Goal: Use online tool/utility: Use online tool/utility

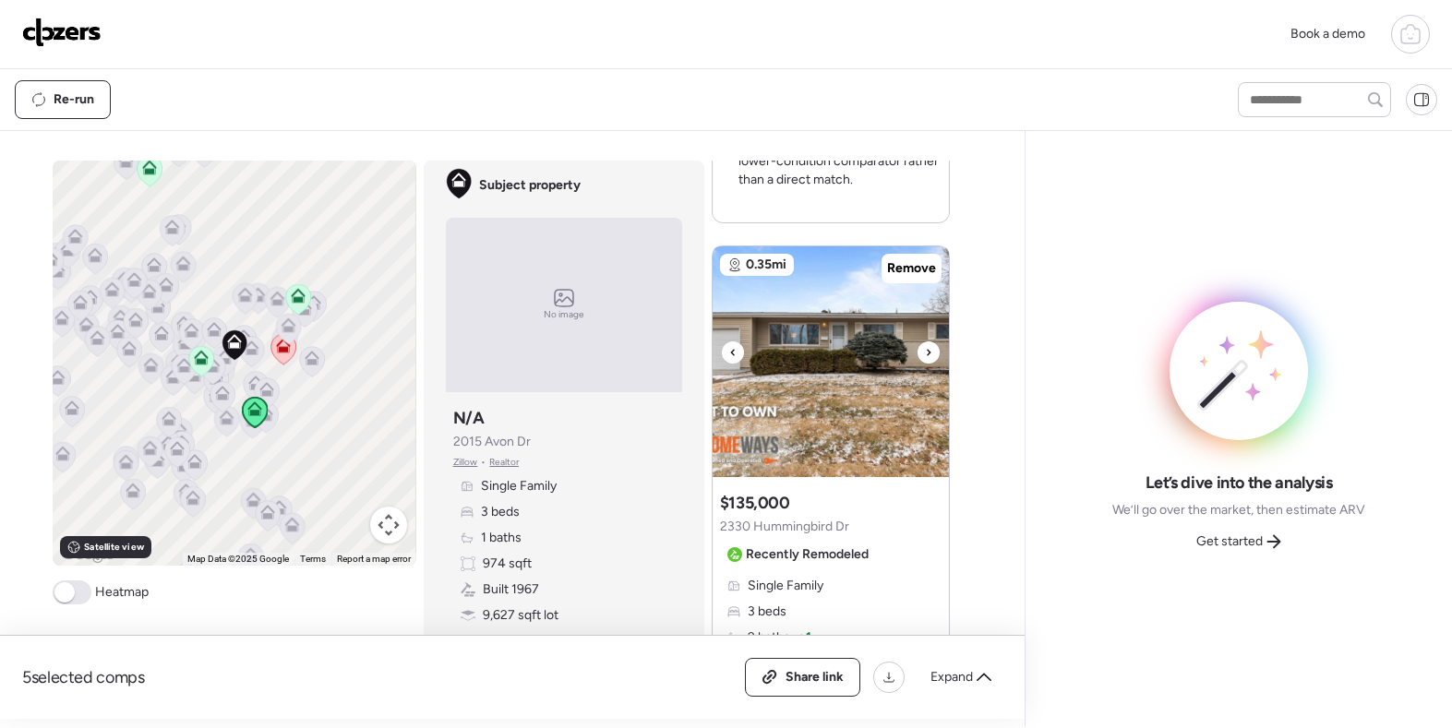
scroll to position [805, 0]
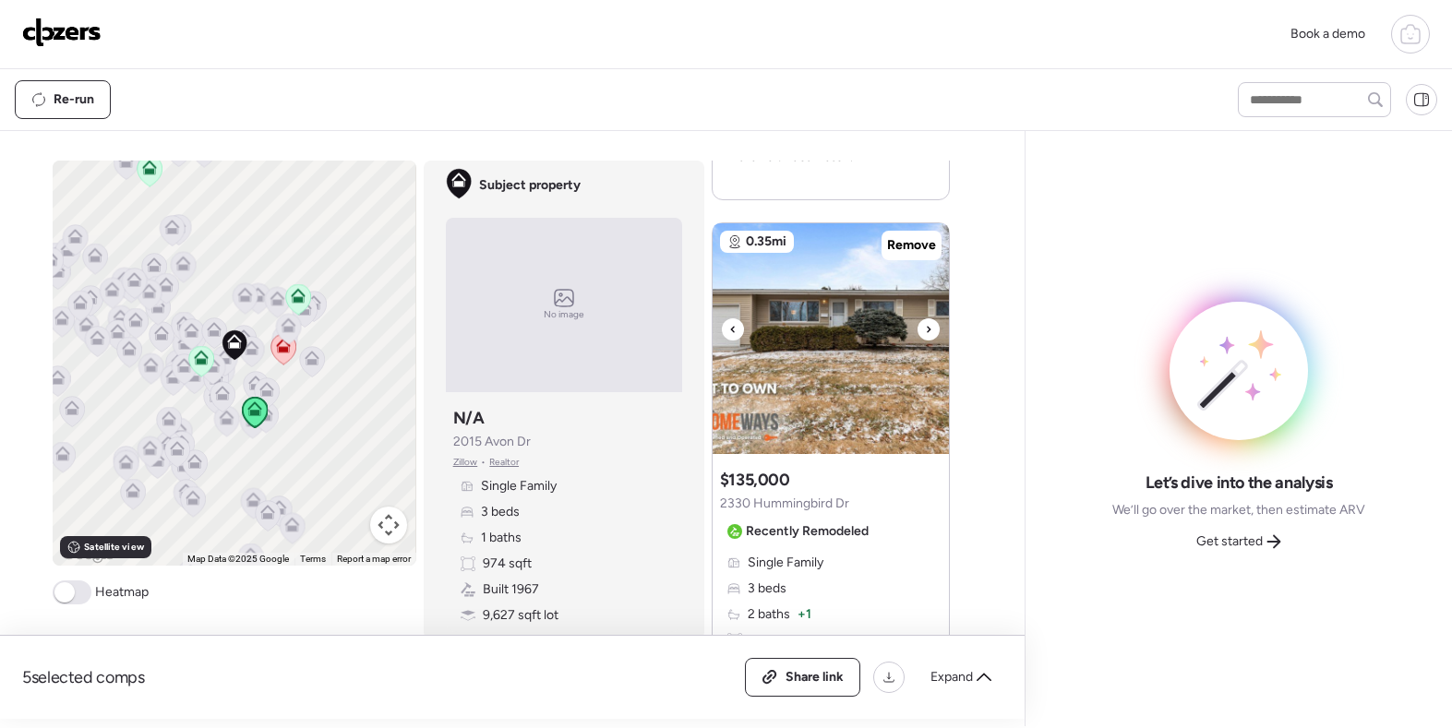
click at [929, 321] on icon at bounding box center [928, 329] width 7 height 22
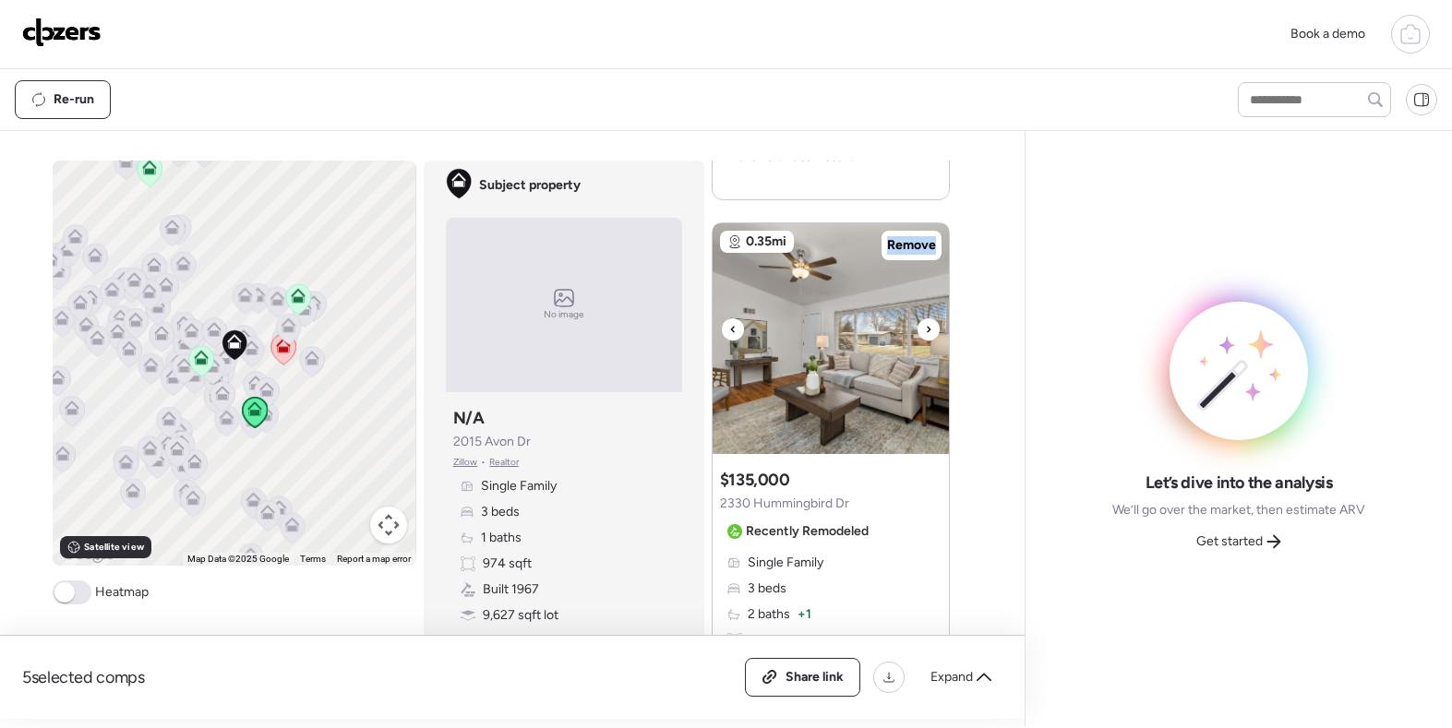
click at [929, 321] on icon at bounding box center [928, 329] width 7 height 22
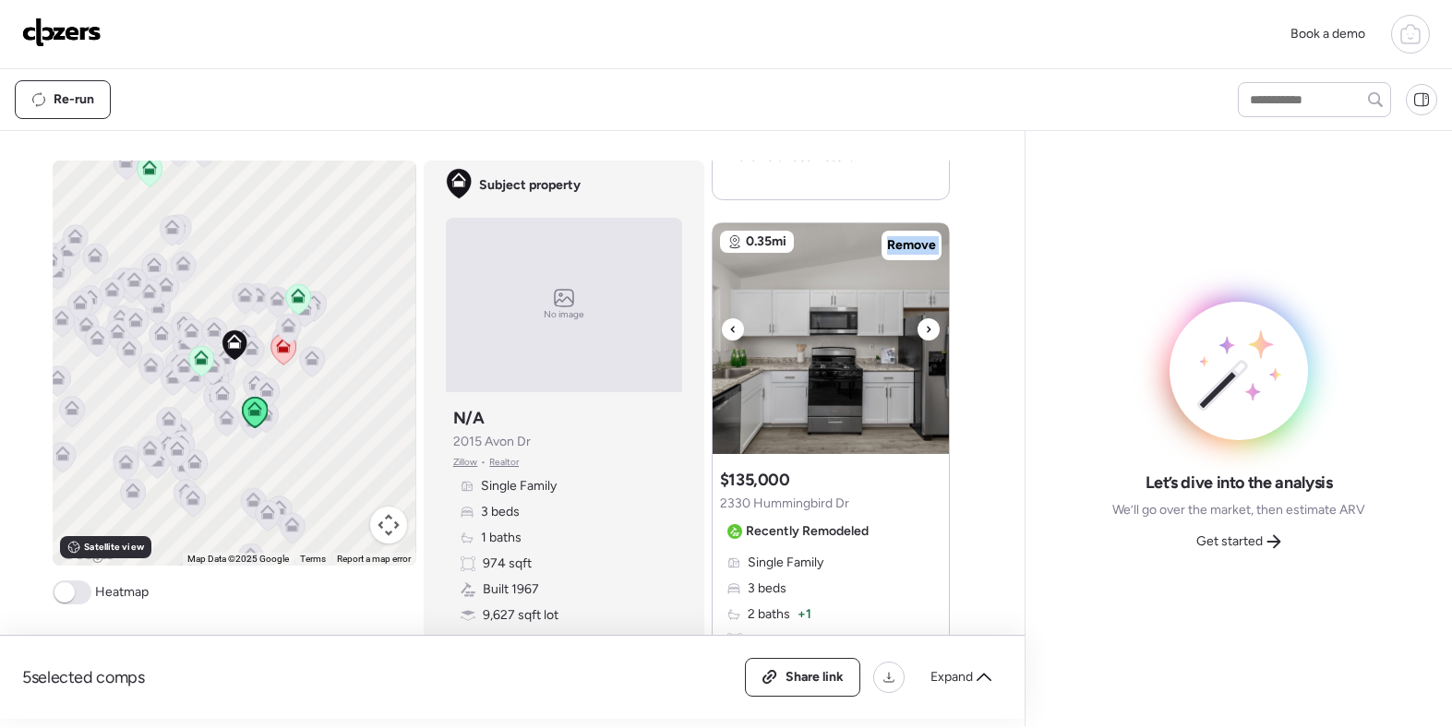
click at [929, 321] on icon at bounding box center [928, 329] width 7 height 22
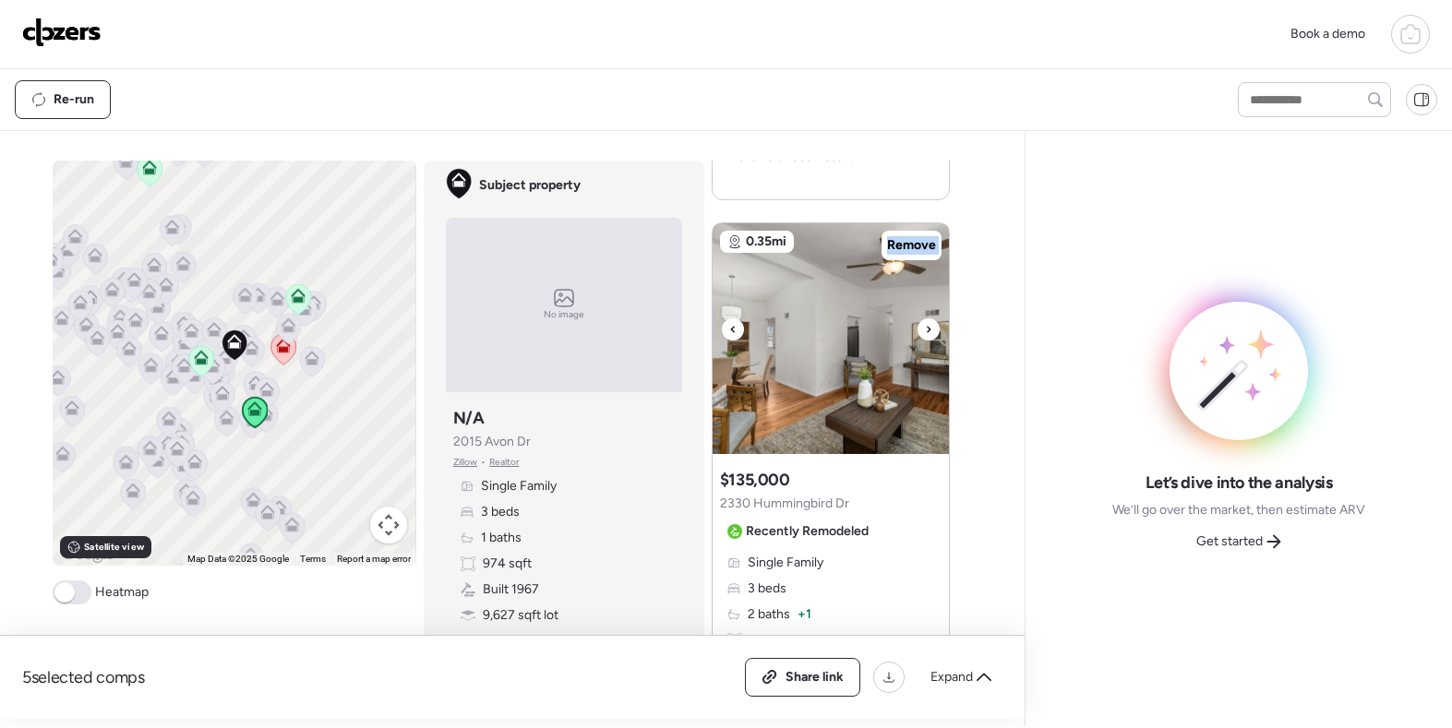
click at [929, 321] on icon at bounding box center [928, 329] width 7 height 22
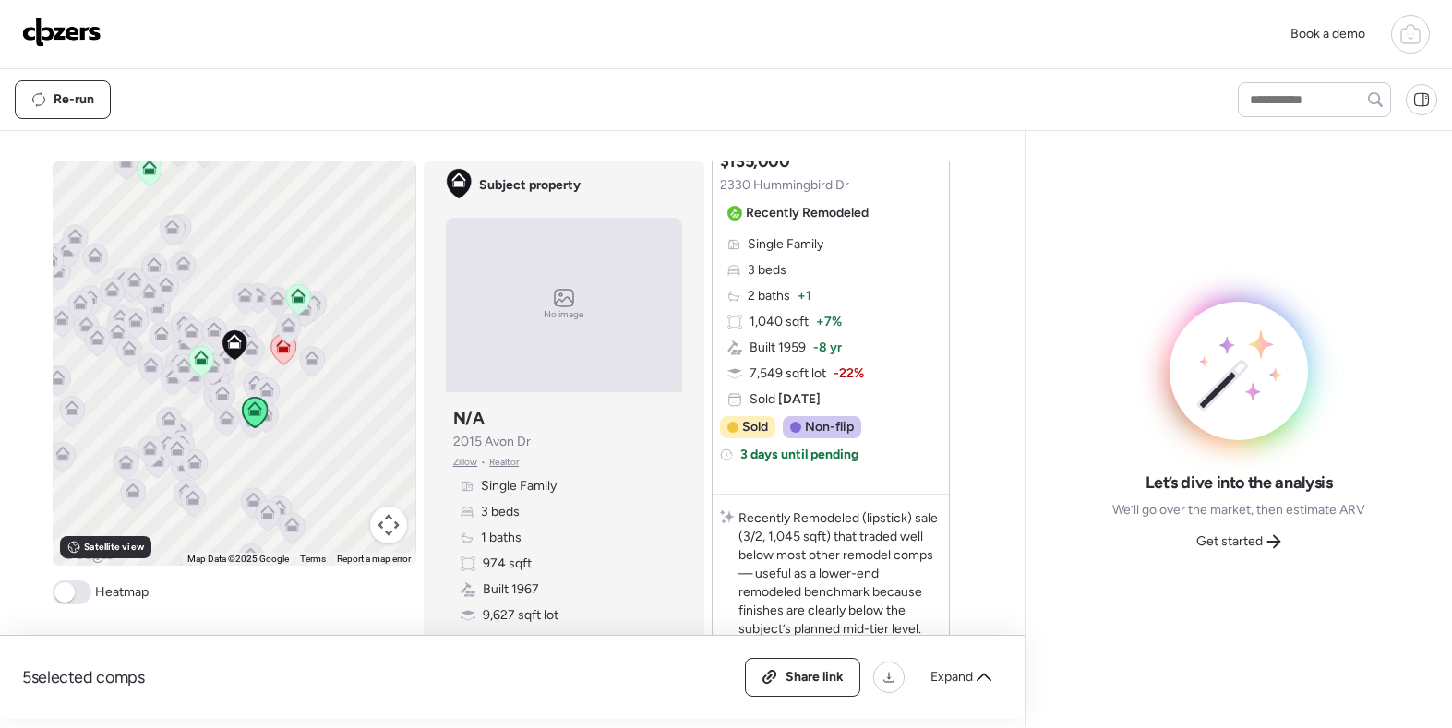
scroll to position [1270, 0]
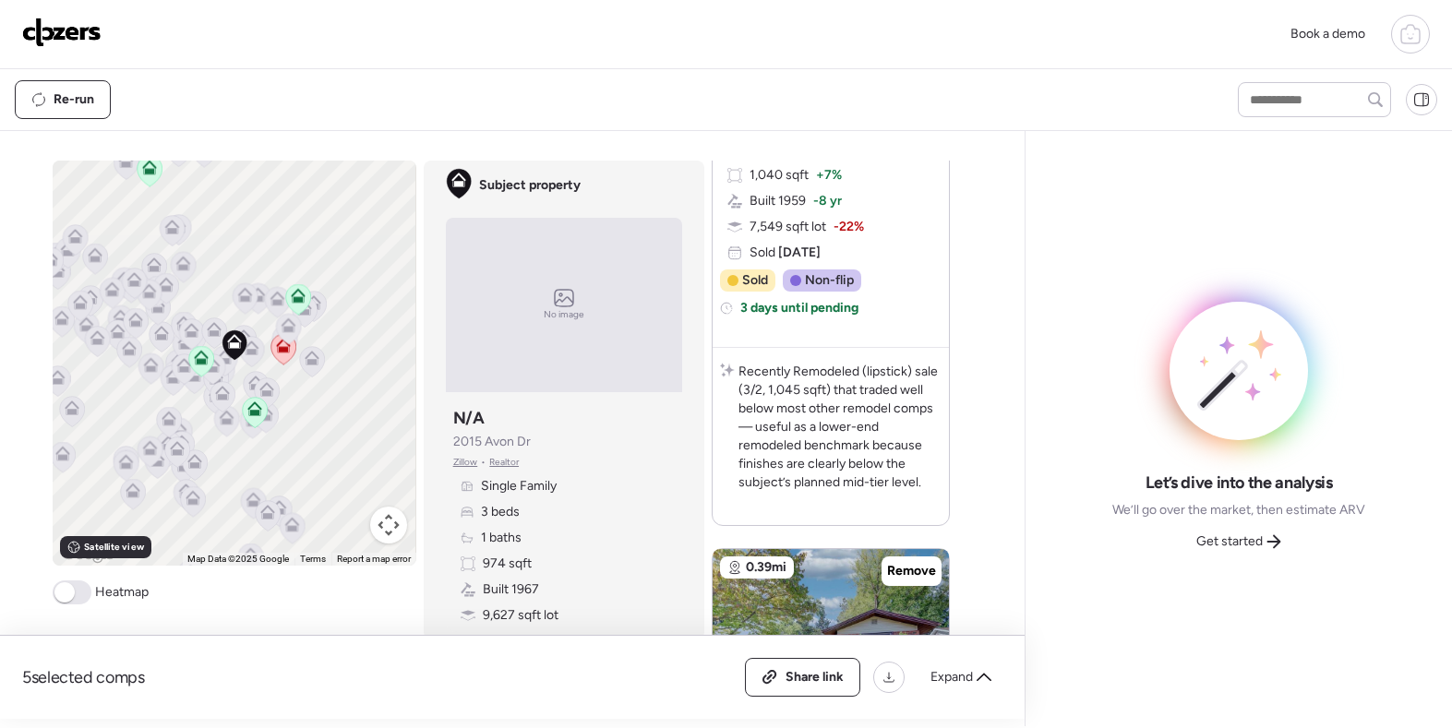
click at [77, 592] on span at bounding box center [72, 593] width 39 height 24
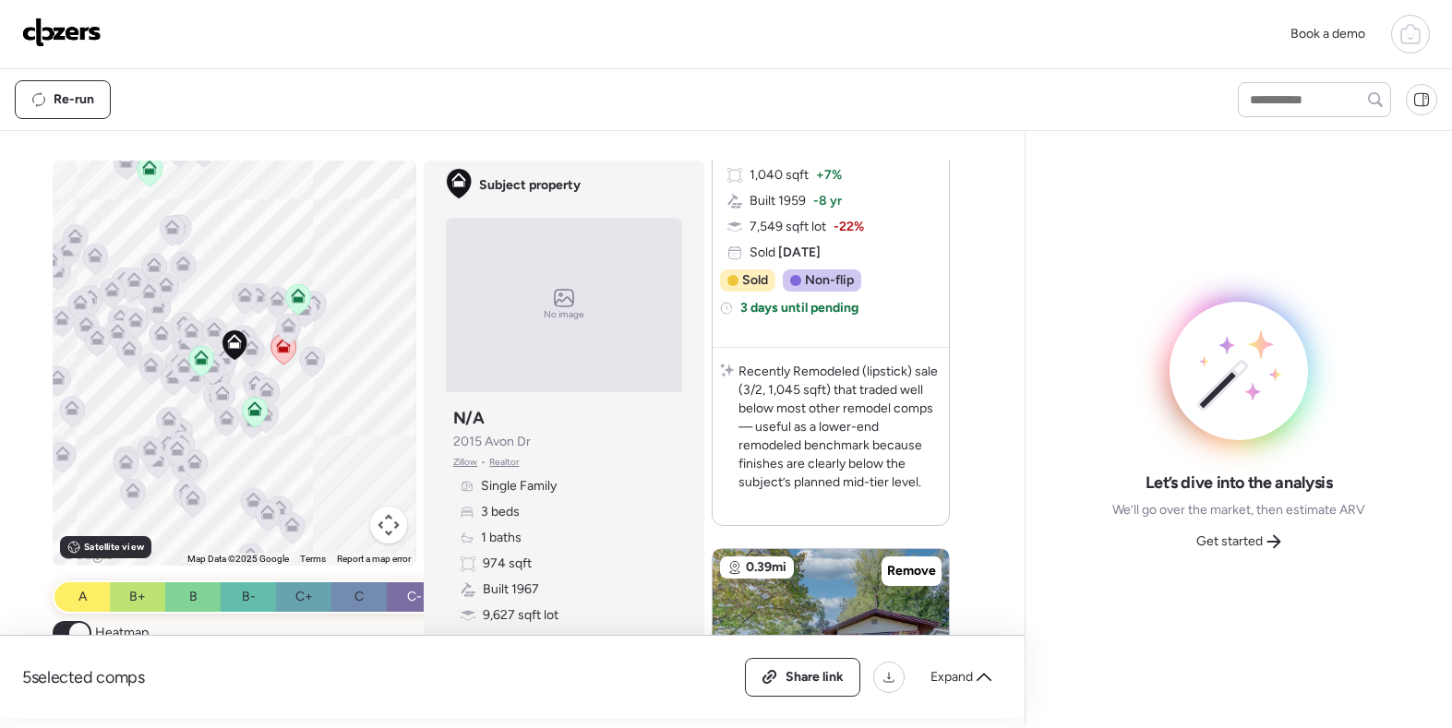
click at [390, 527] on button "Map camera controls" at bounding box center [388, 525] width 37 height 37
click at [341, 436] on button "Zoom in" at bounding box center [342, 432] width 37 height 37
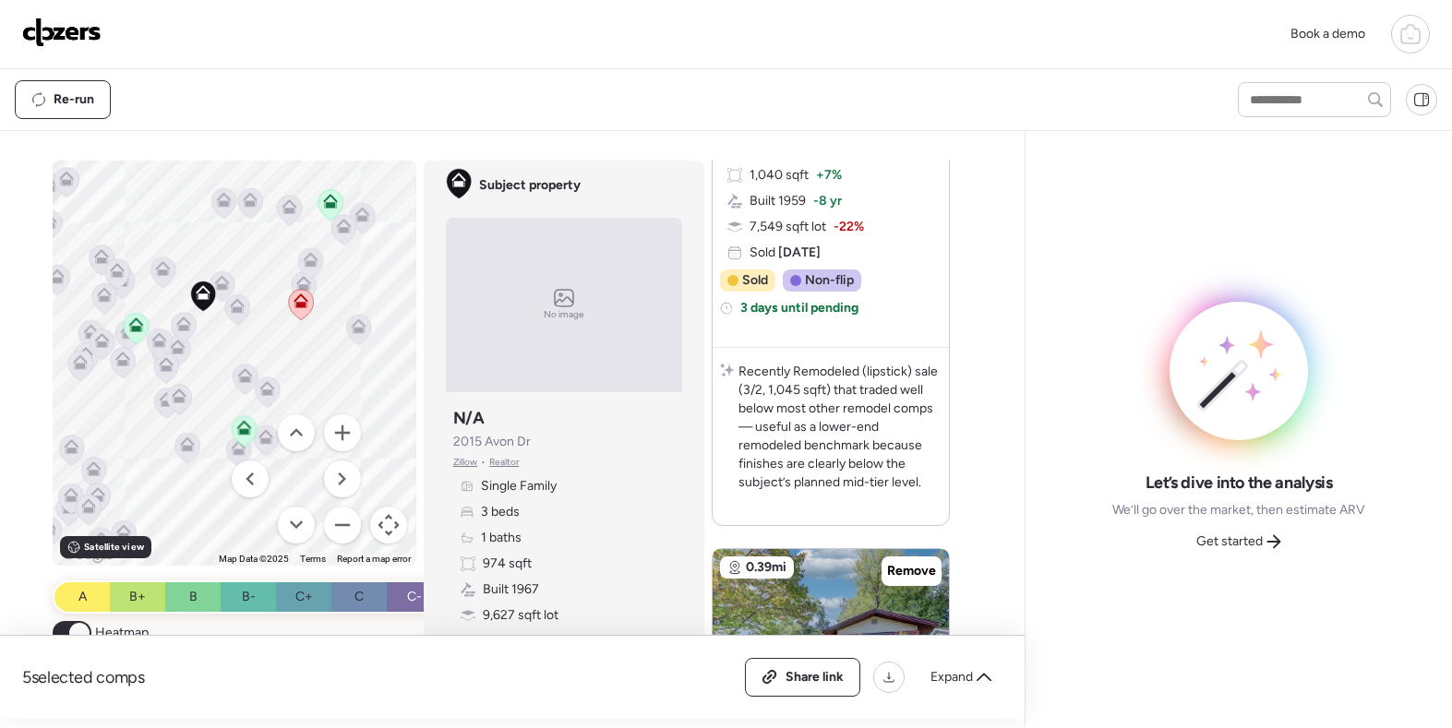
drag, startPoint x: 367, startPoint y: 401, endPoint x: 325, endPoint y: 331, distance: 81.2
click at [325, 331] on div "To activate drag with keyboard, press Alt + Enter. Once in keyboard drag state,…" at bounding box center [234, 363] width 363 height 405
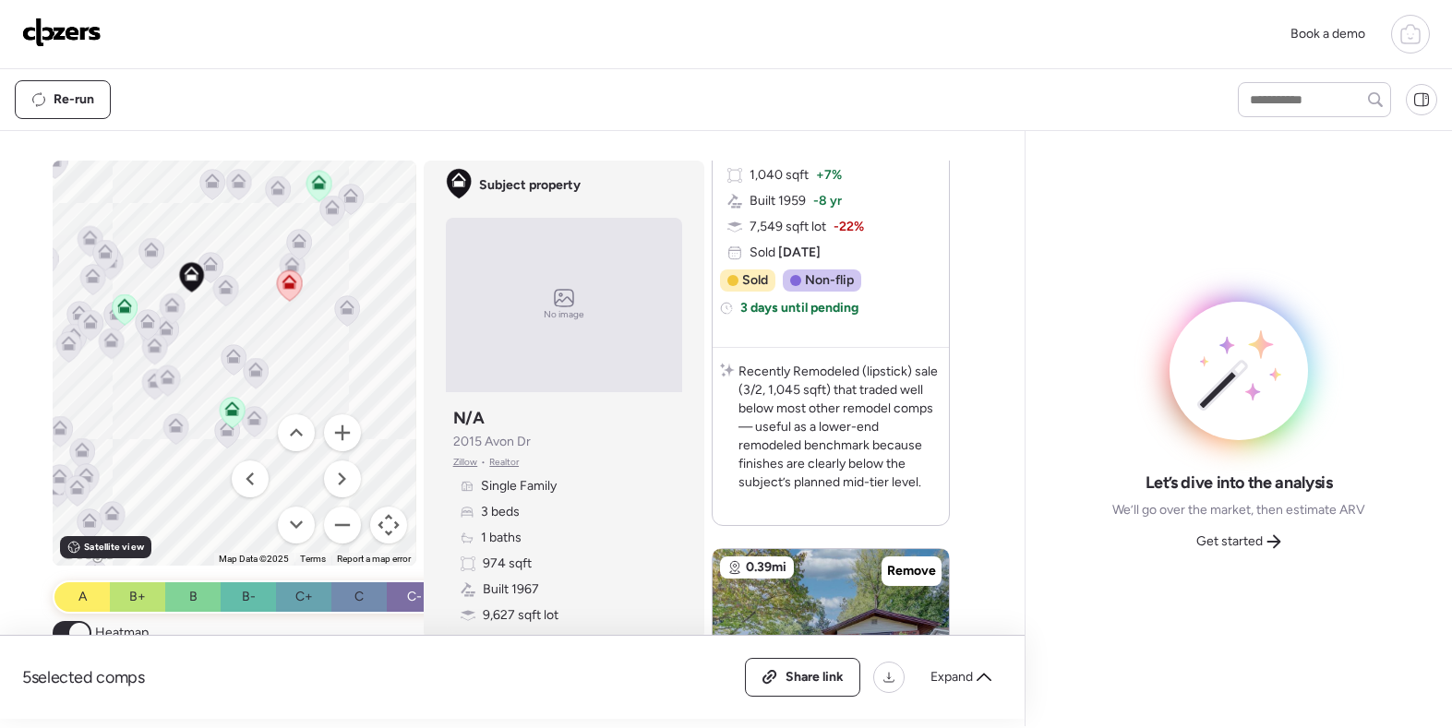
click at [131, 309] on icon at bounding box center [124, 305] width 15 height 15
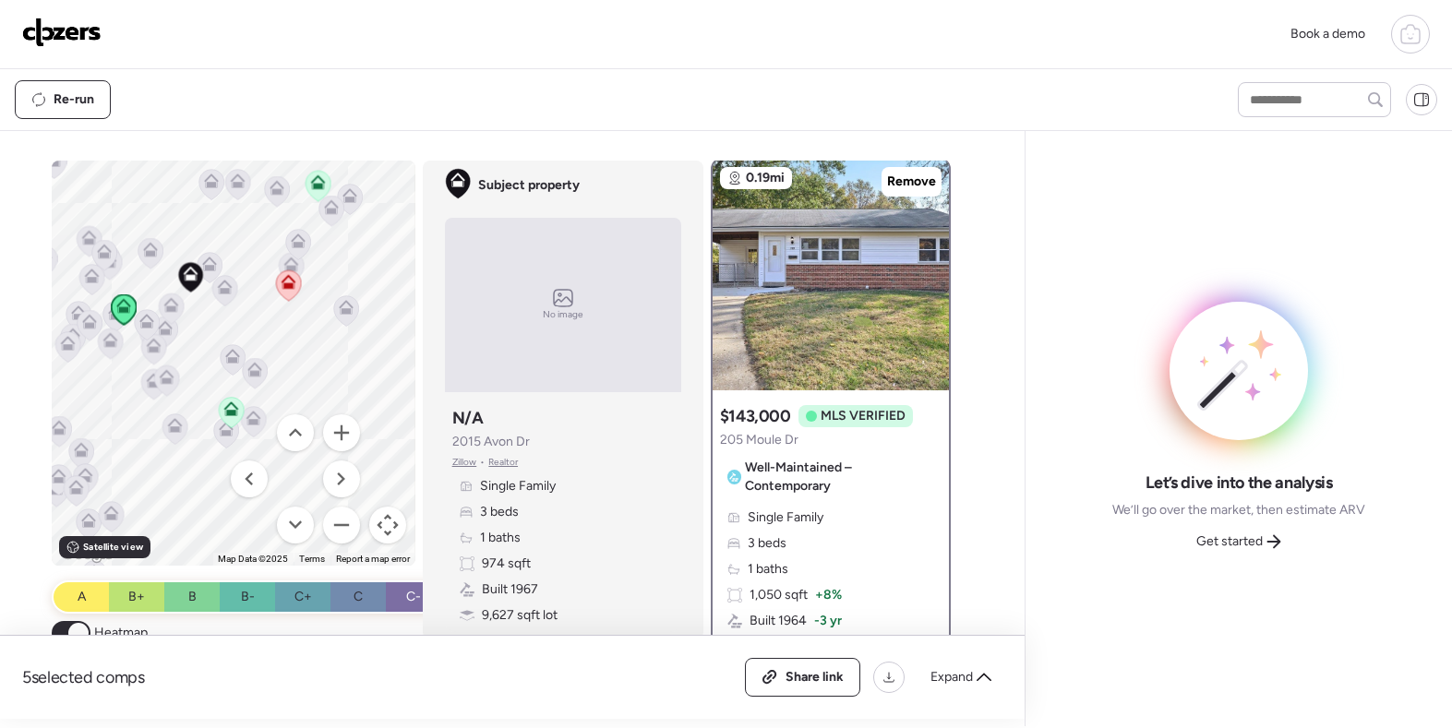
scroll to position [0, 0]
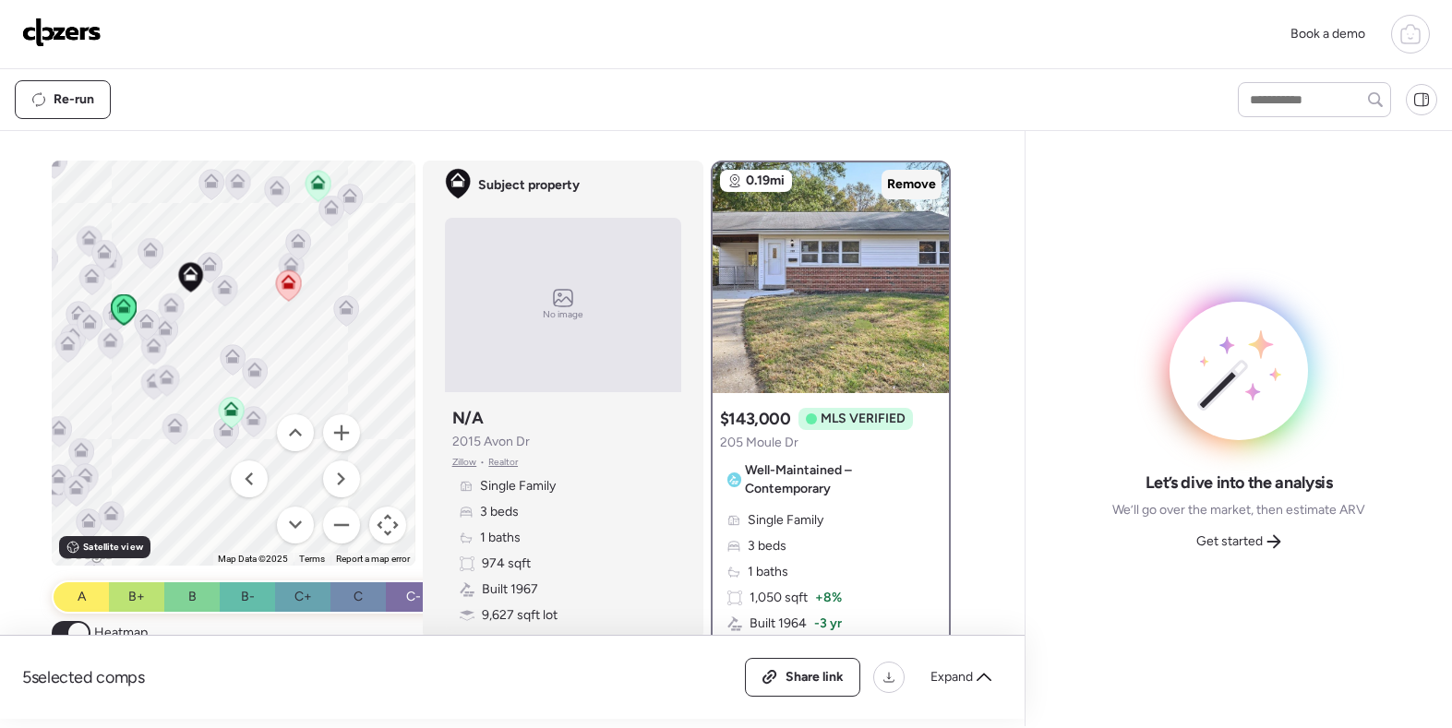
click at [926, 174] on div "Remove" at bounding box center [911, 185] width 60 height 30
click at [230, 298] on icon at bounding box center [224, 290] width 25 height 30
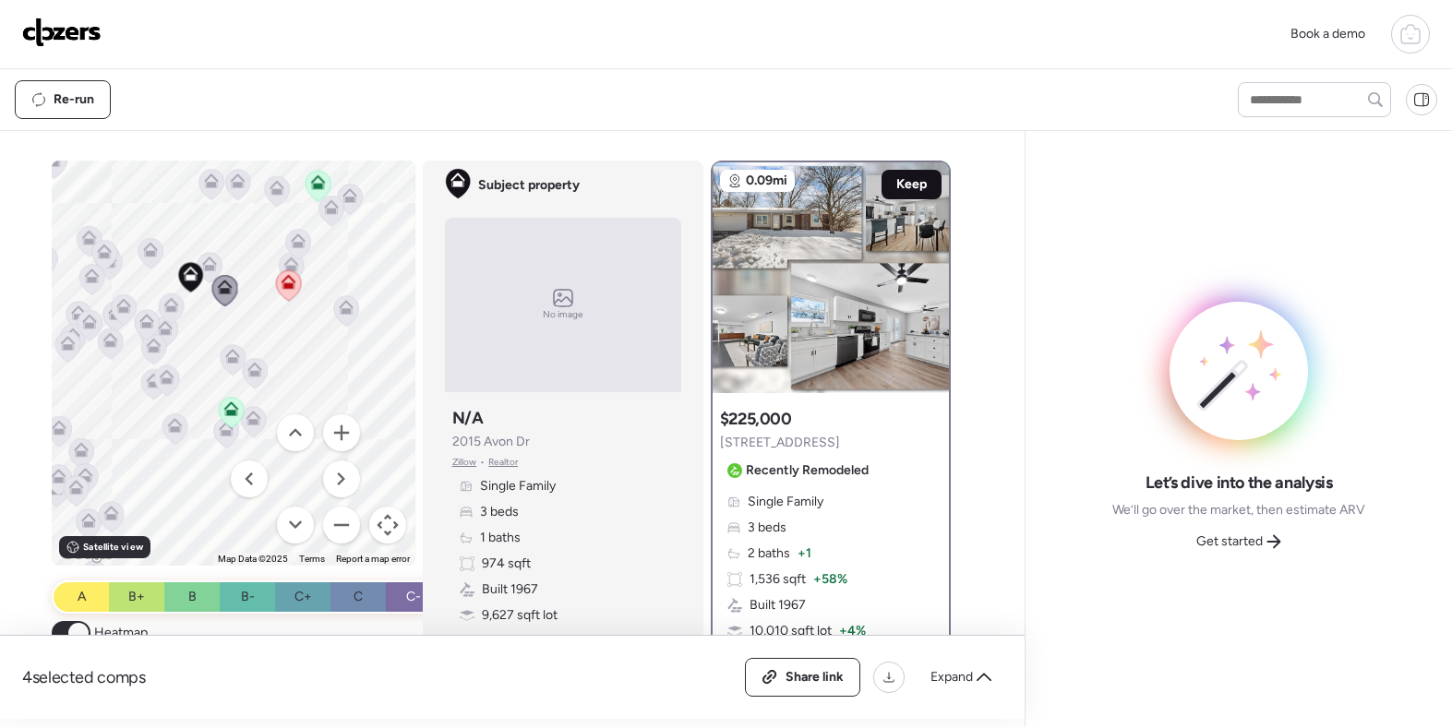
click at [921, 181] on span "Keep" at bounding box center [911, 184] width 30 height 18
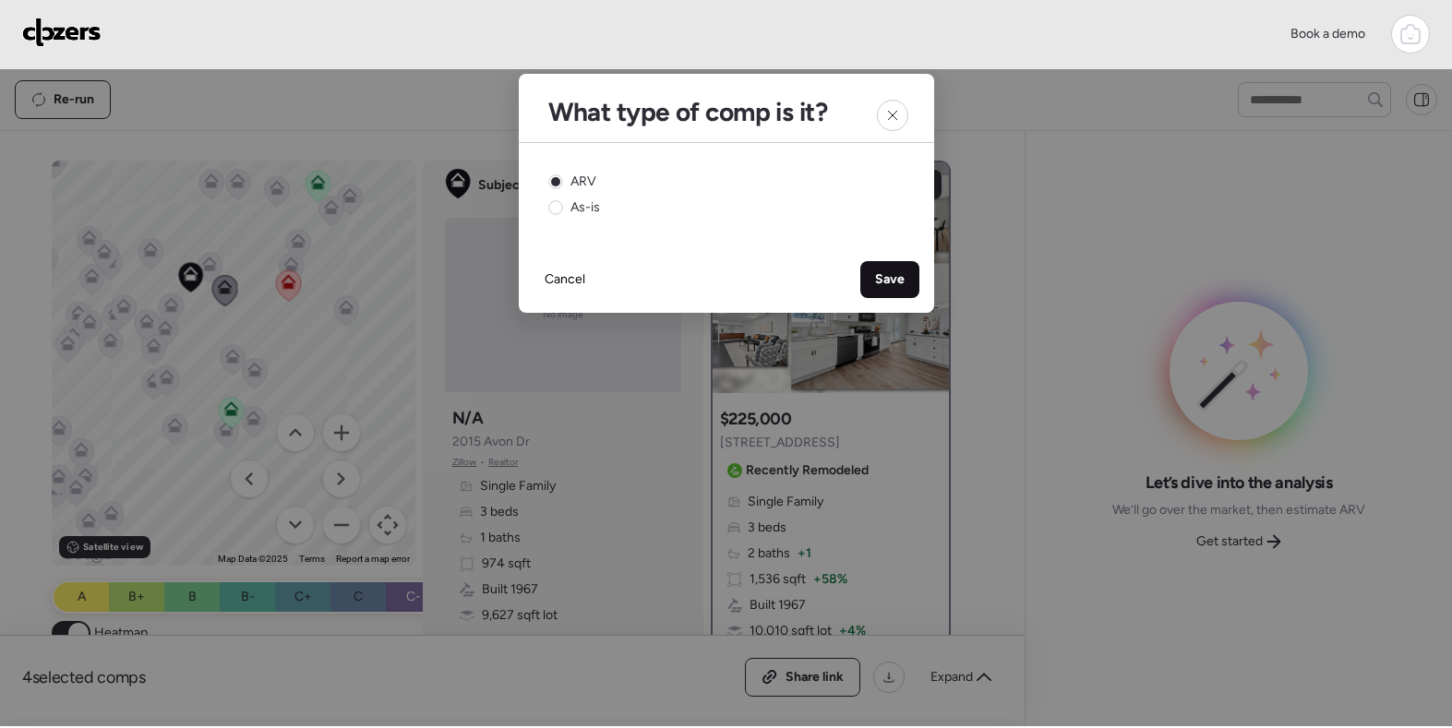
click at [906, 272] on div "Save" at bounding box center [889, 279] width 59 height 37
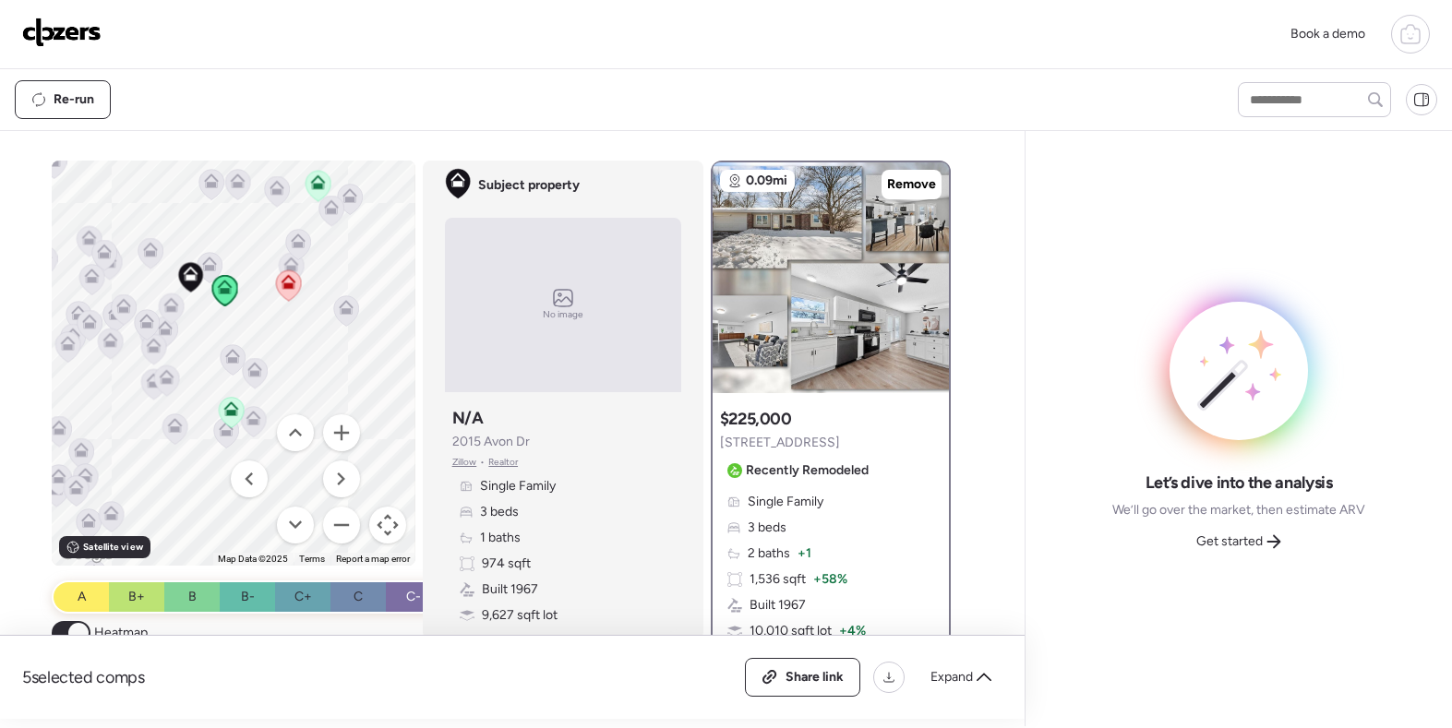
click at [203, 258] on icon at bounding box center [209, 264] width 15 height 15
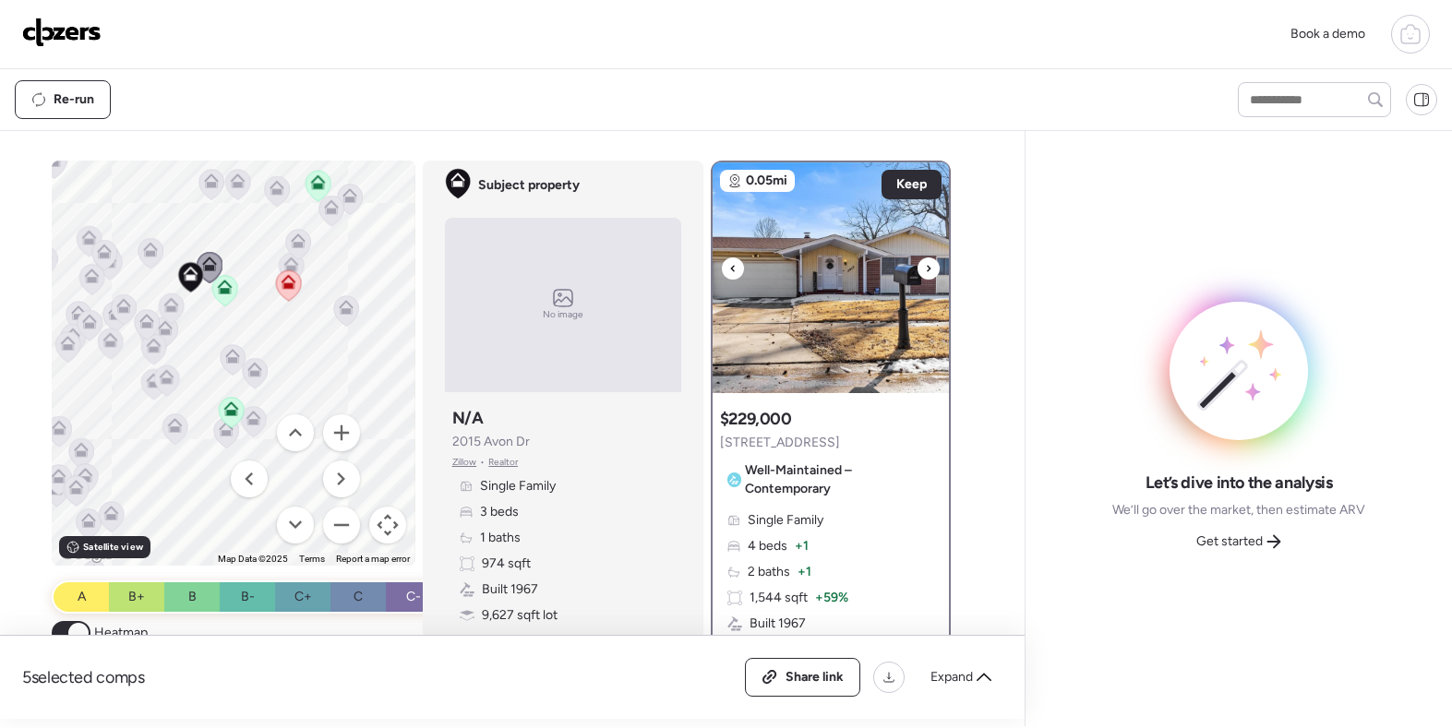
click at [929, 265] on icon at bounding box center [928, 268] width 7 height 22
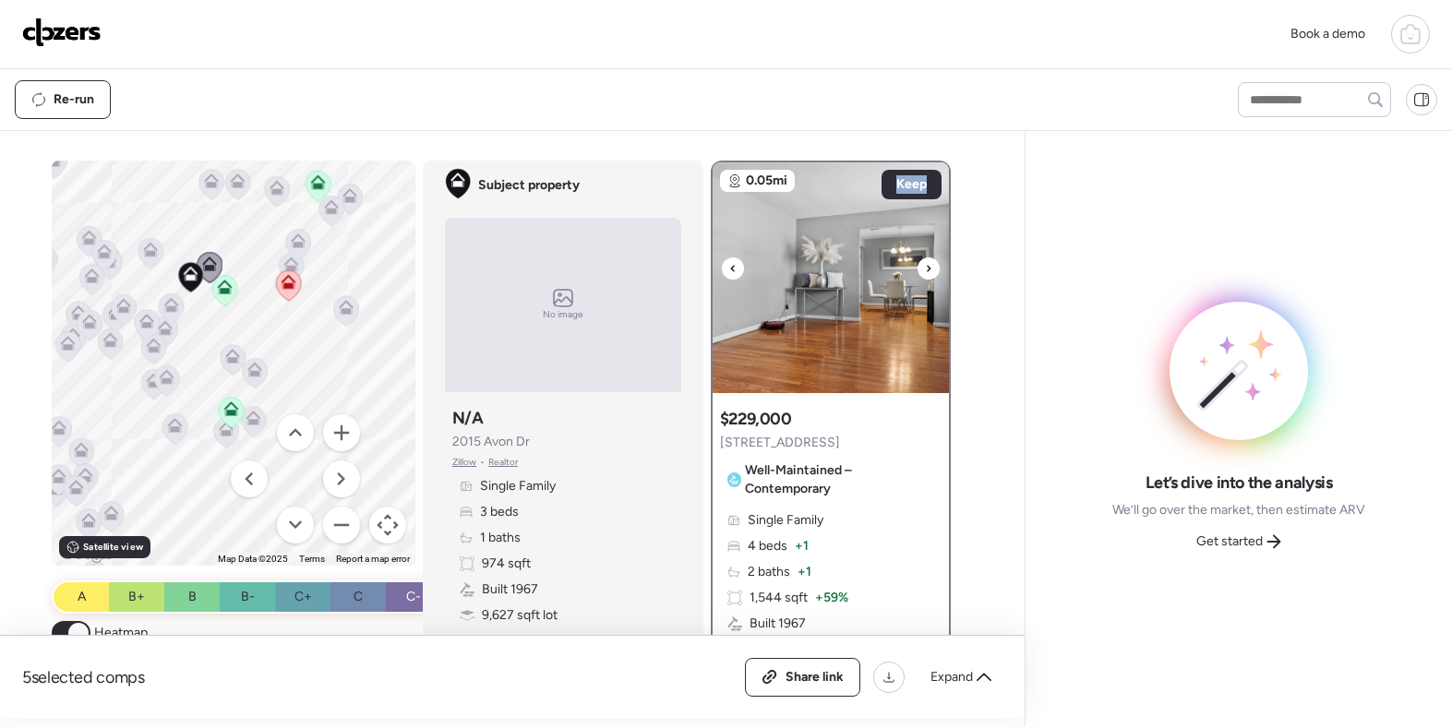
click at [929, 265] on icon at bounding box center [928, 268] width 7 height 22
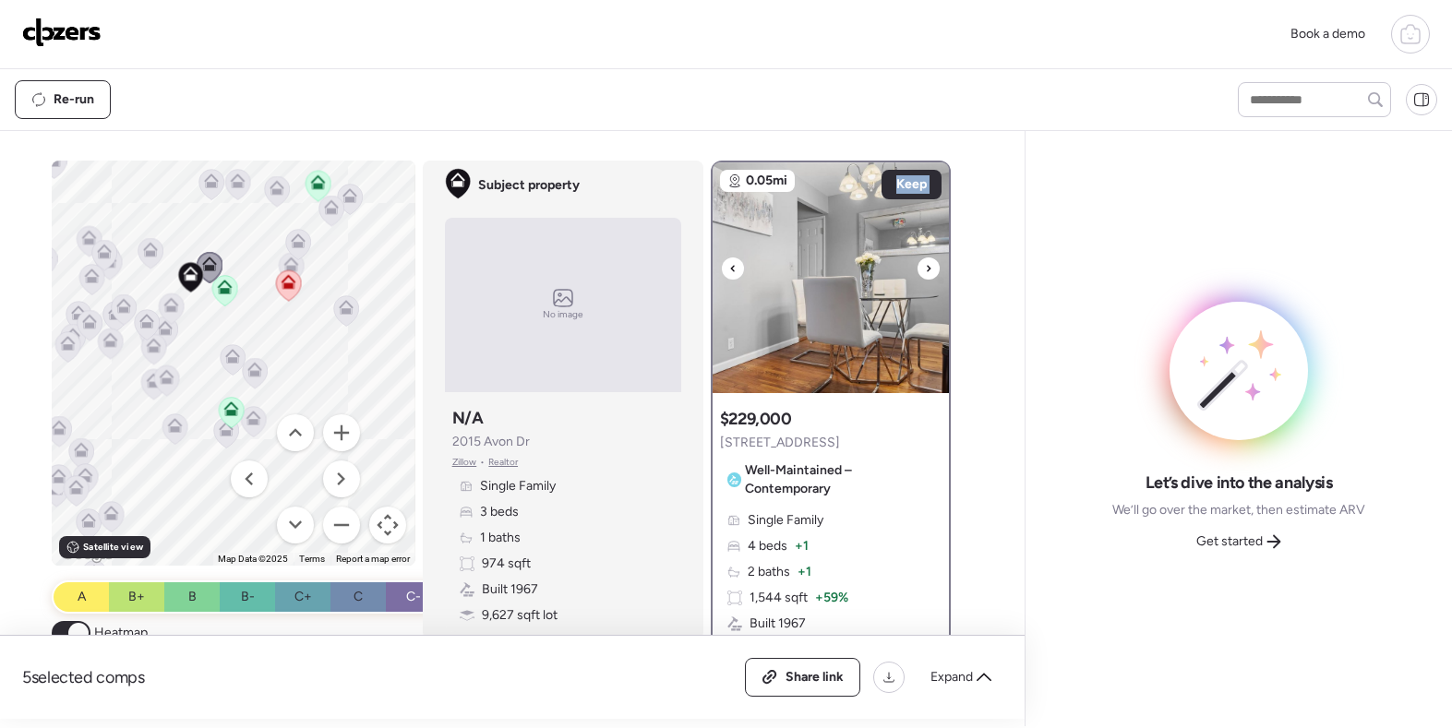
click at [929, 265] on icon at bounding box center [928, 268] width 7 height 22
click at [287, 284] on icon at bounding box center [288, 285] width 12 height 6
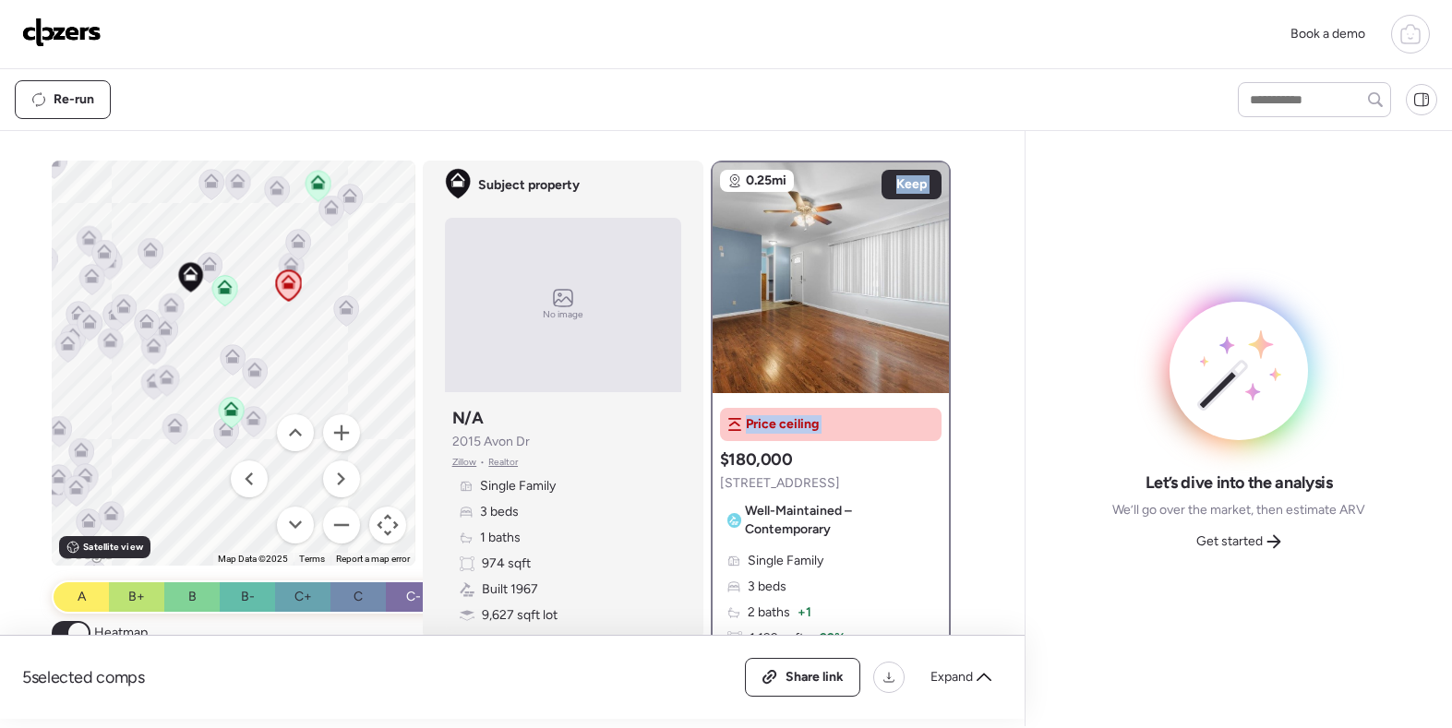
click at [290, 262] on div at bounding box center [298, 246] width 26 height 34
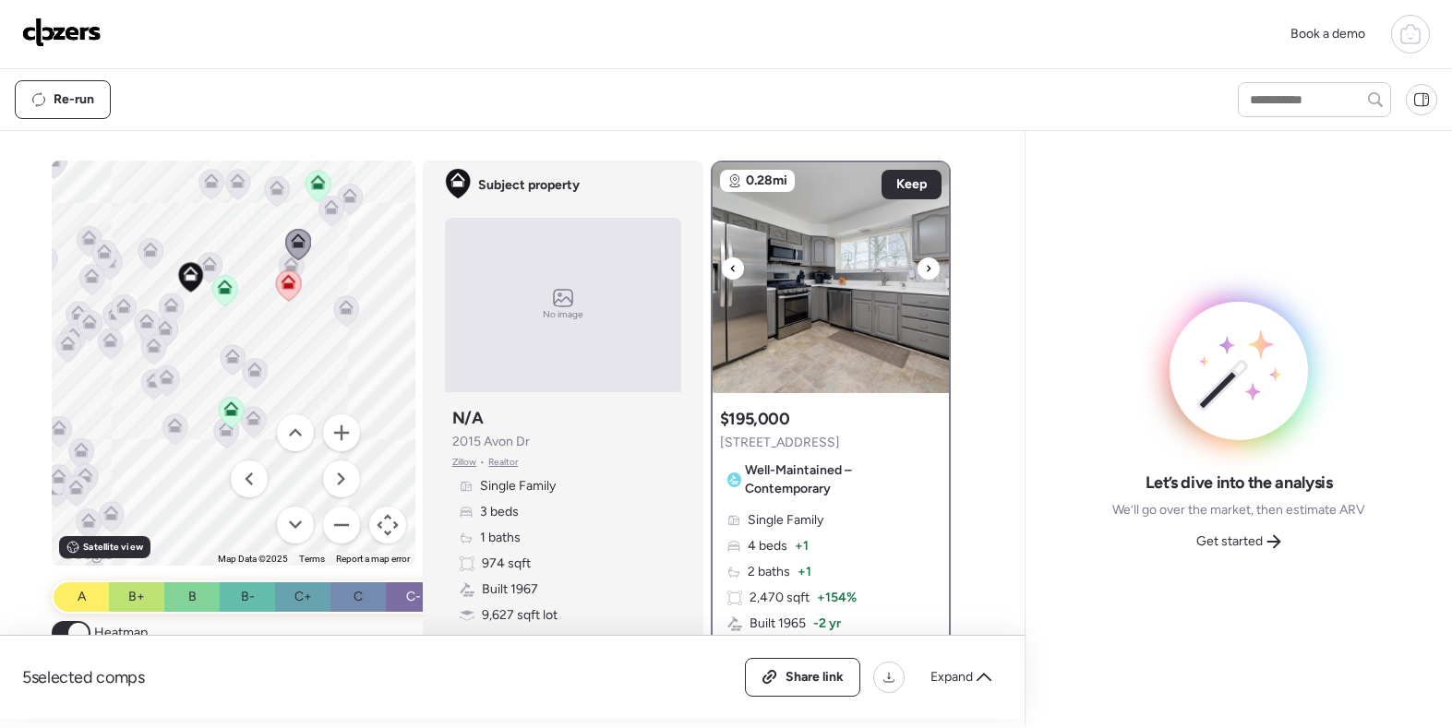
click at [928, 276] on icon at bounding box center [928, 268] width 7 height 22
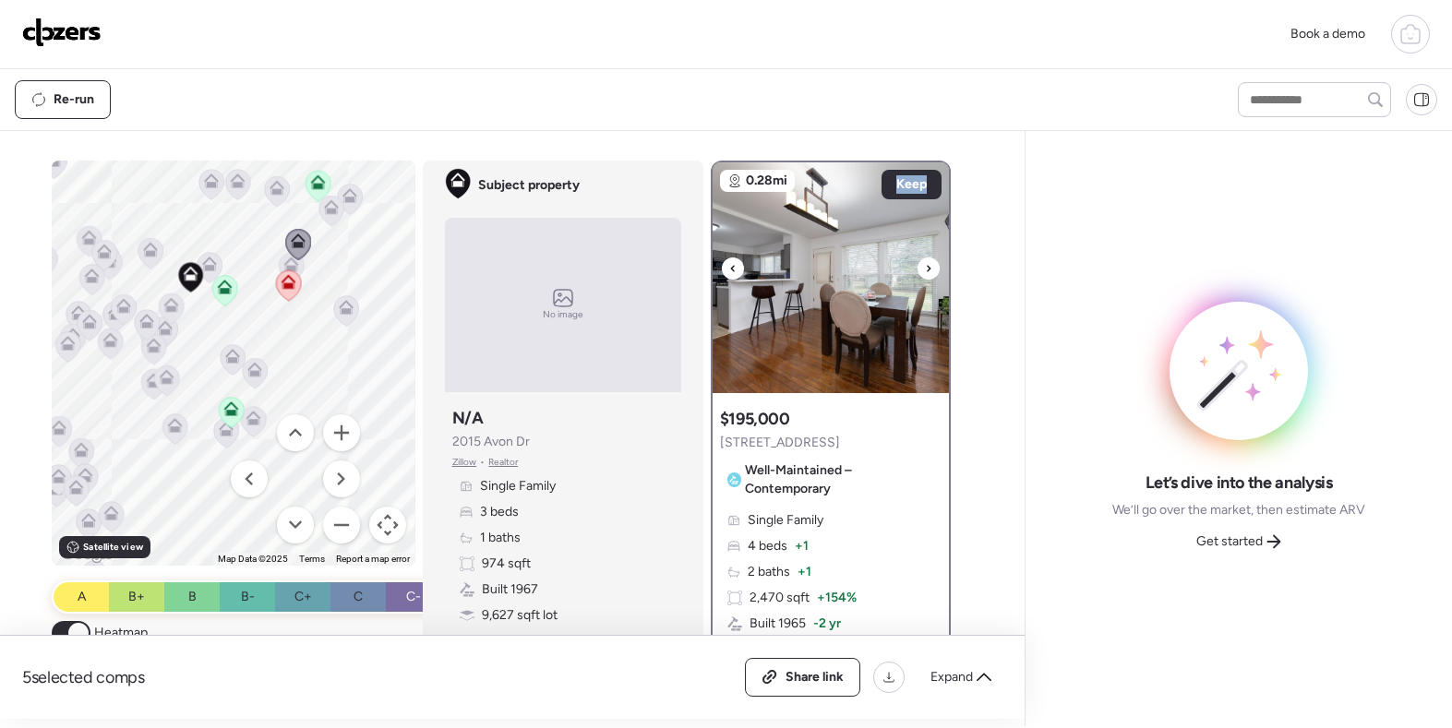
click at [928, 276] on icon at bounding box center [928, 268] width 7 height 22
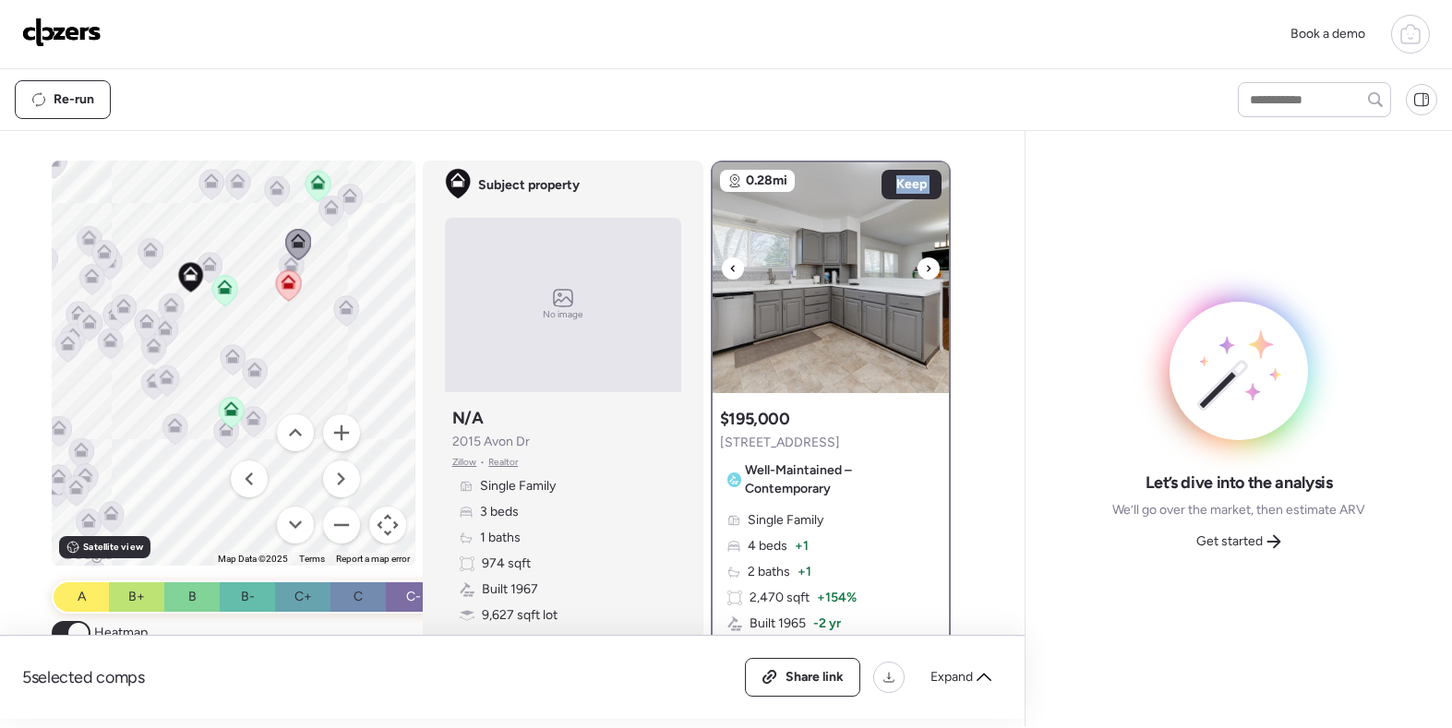
click at [928, 276] on icon at bounding box center [928, 268] width 7 height 22
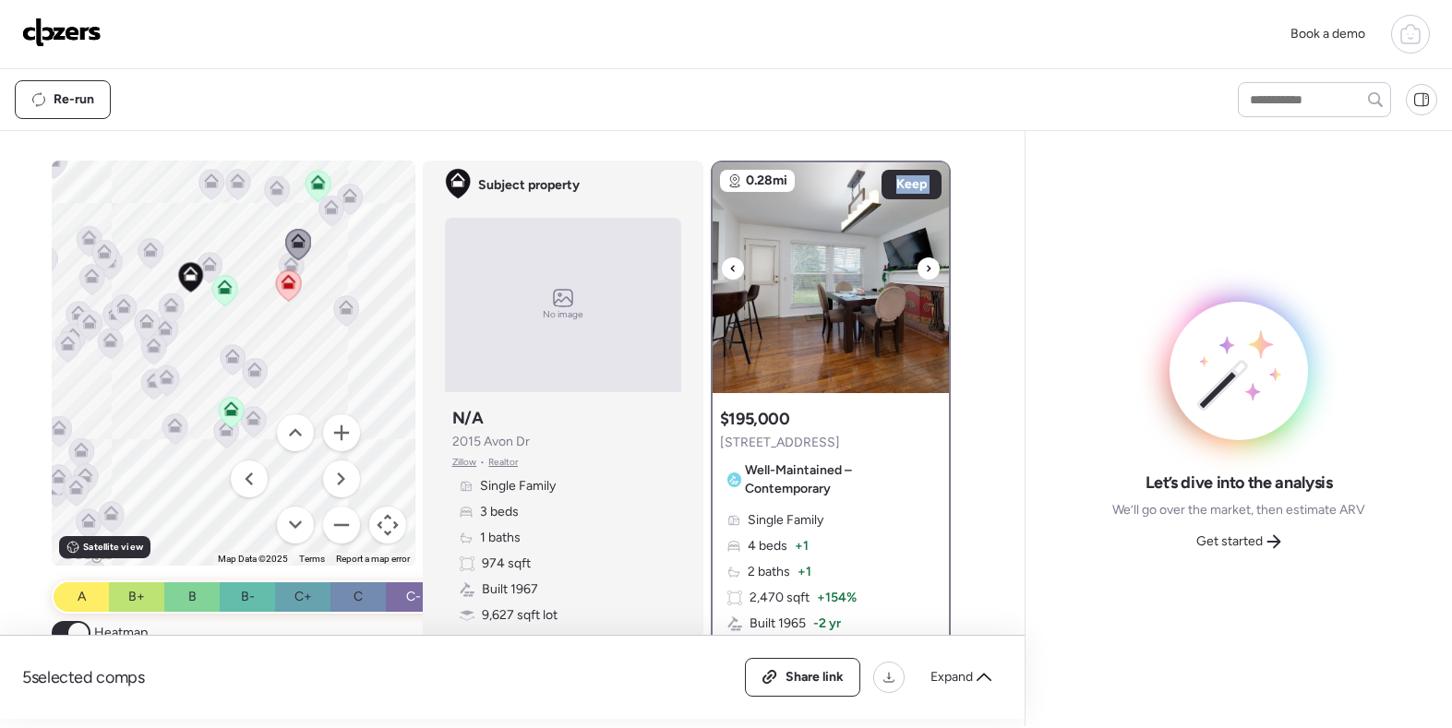
click at [928, 276] on icon at bounding box center [928, 268] width 7 height 22
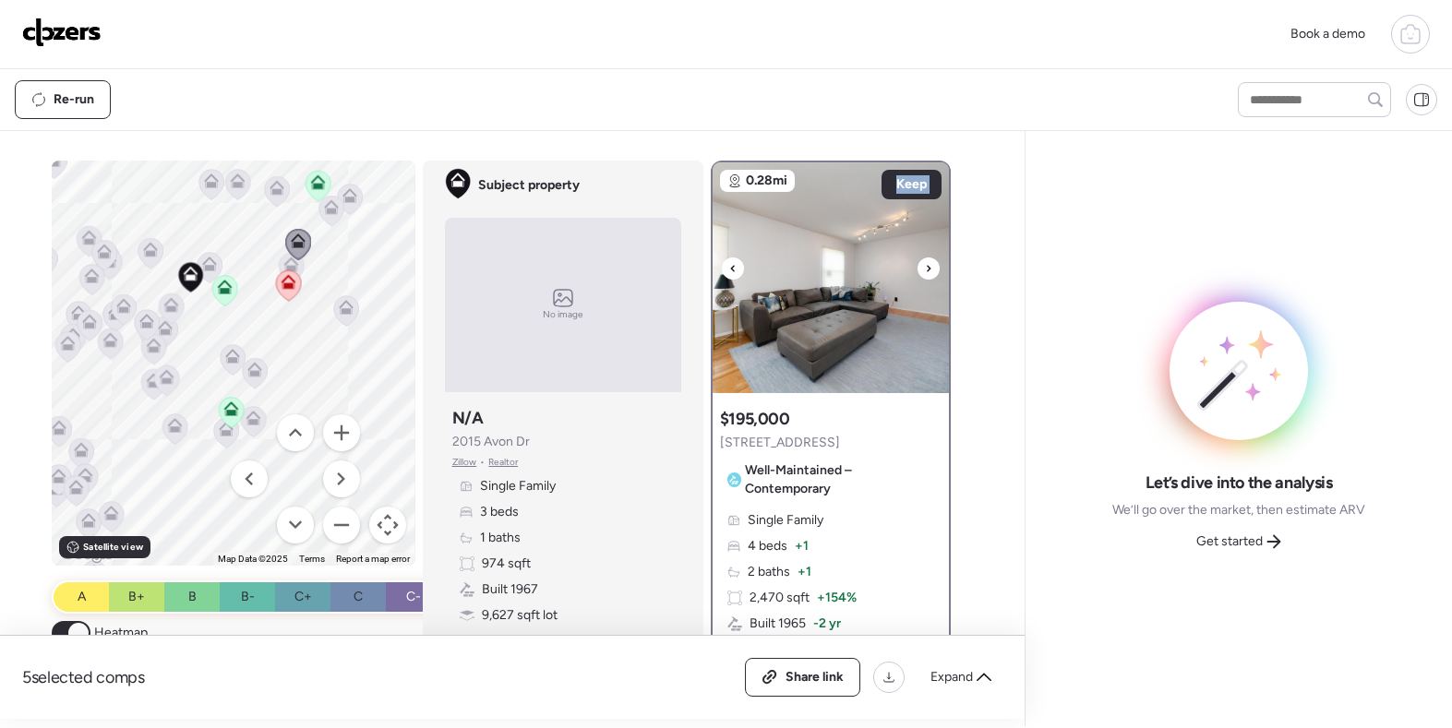
click at [928, 276] on icon at bounding box center [928, 268] width 7 height 22
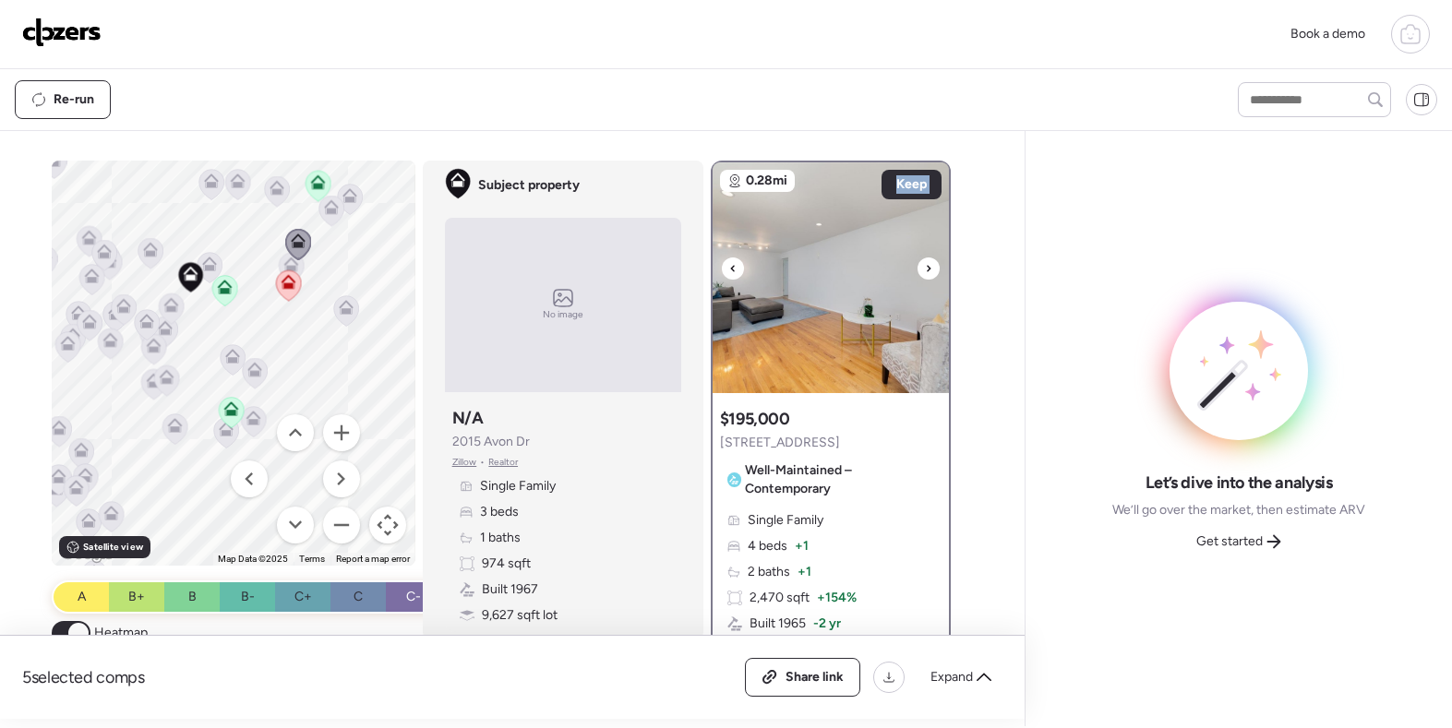
click at [928, 276] on icon at bounding box center [928, 268] width 7 height 22
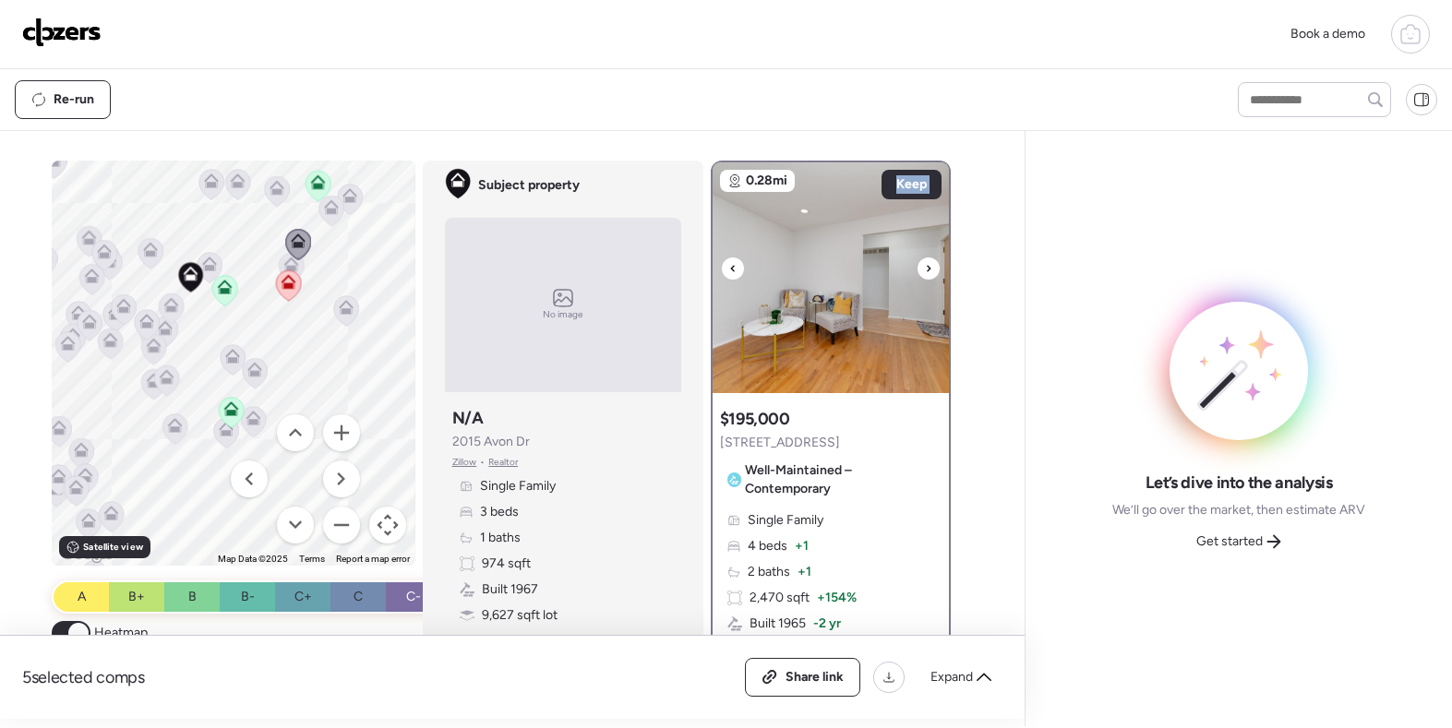
click at [928, 276] on icon at bounding box center [928, 268] width 7 height 22
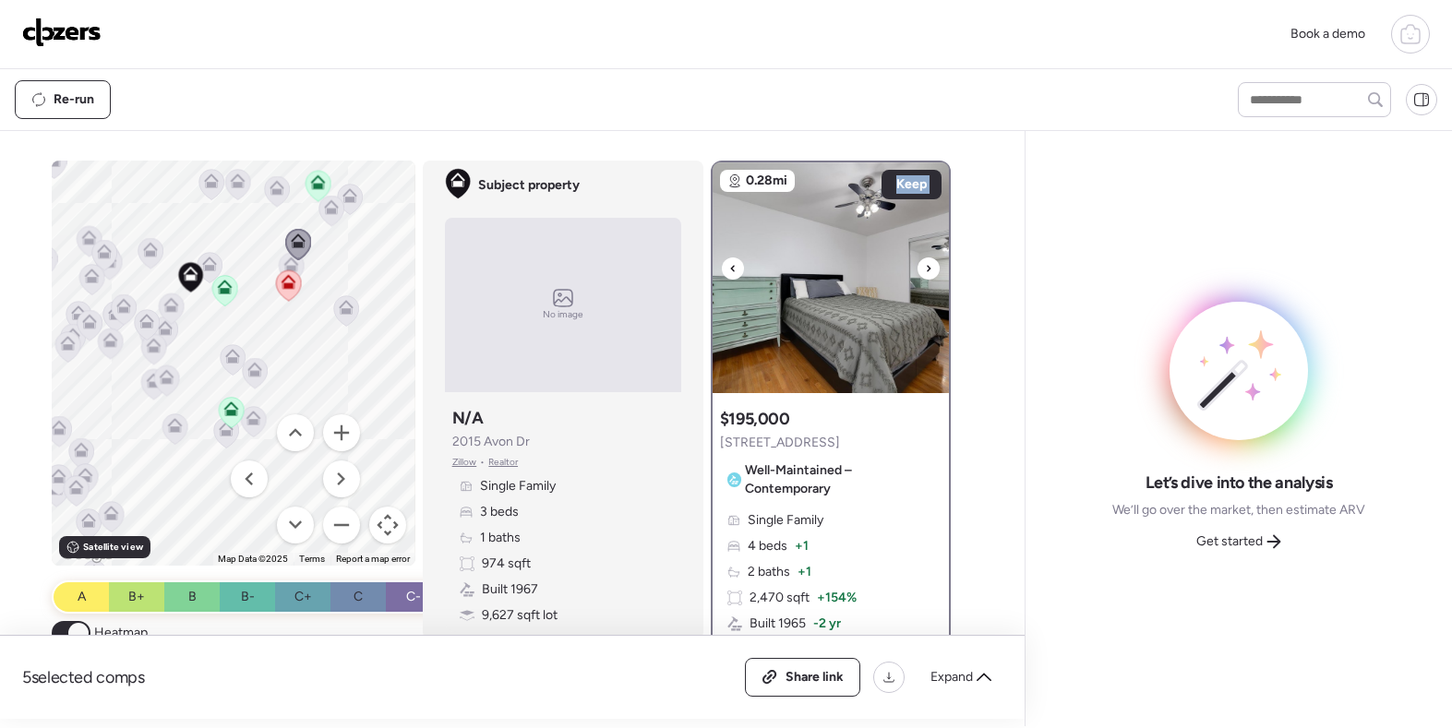
click at [928, 276] on icon at bounding box center [928, 268] width 7 height 22
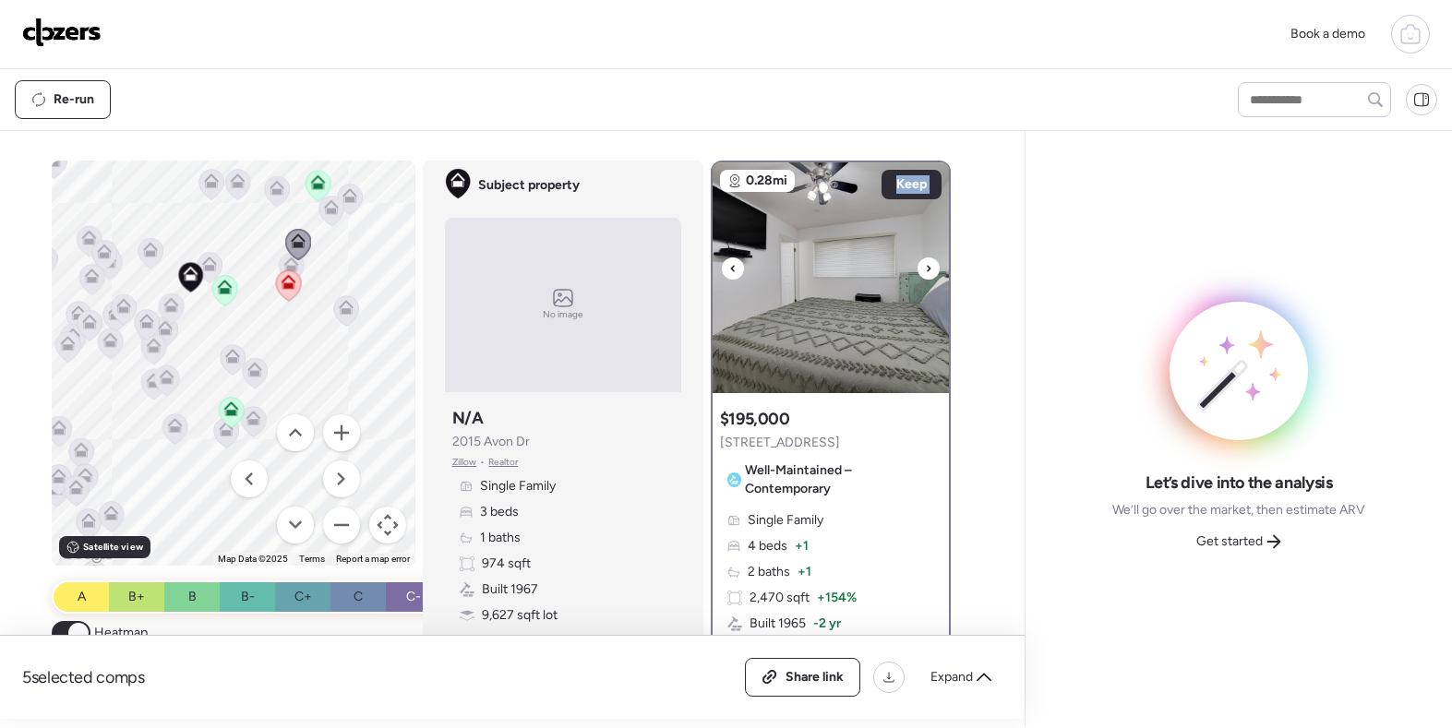
click at [928, 276] on icon at bounding box center [928, 268] width 7 height 22
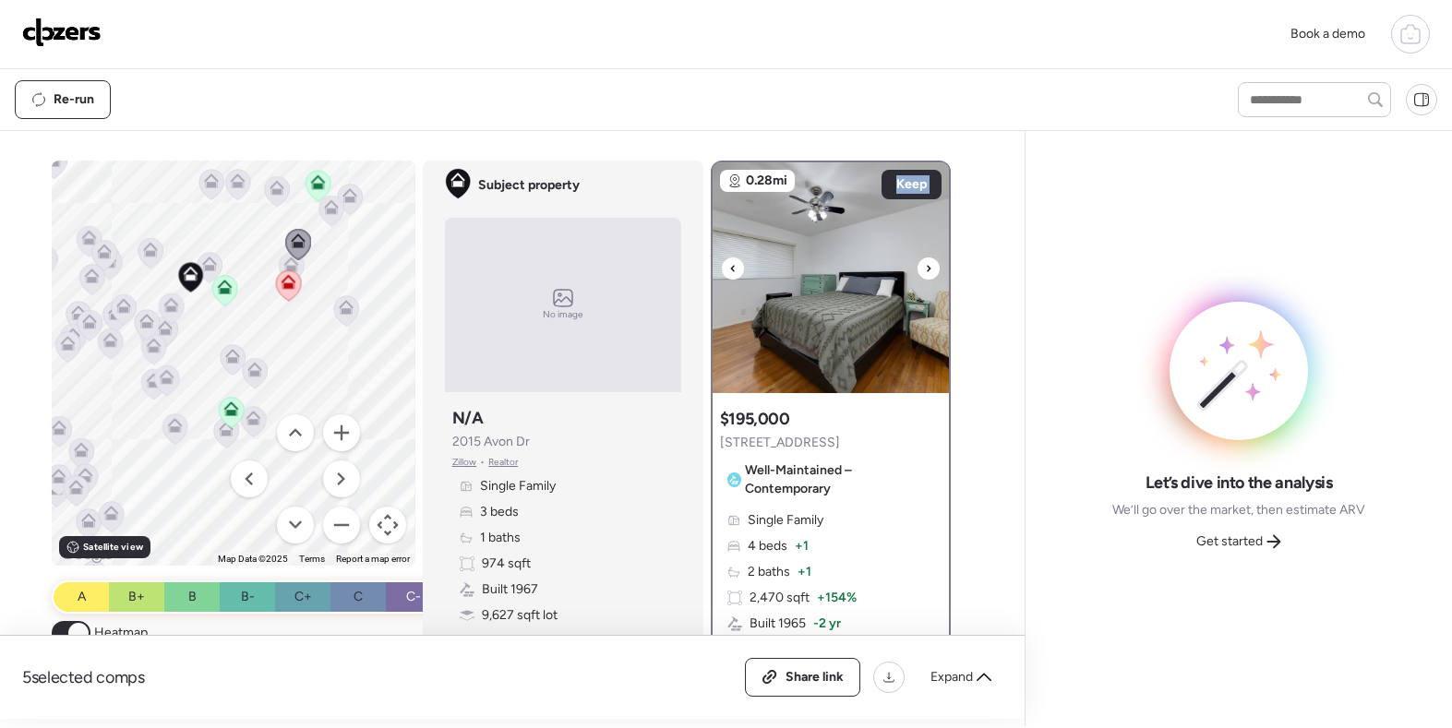
click at [928, 276] on icon at bounding box center [928, 268] width 7 height 22
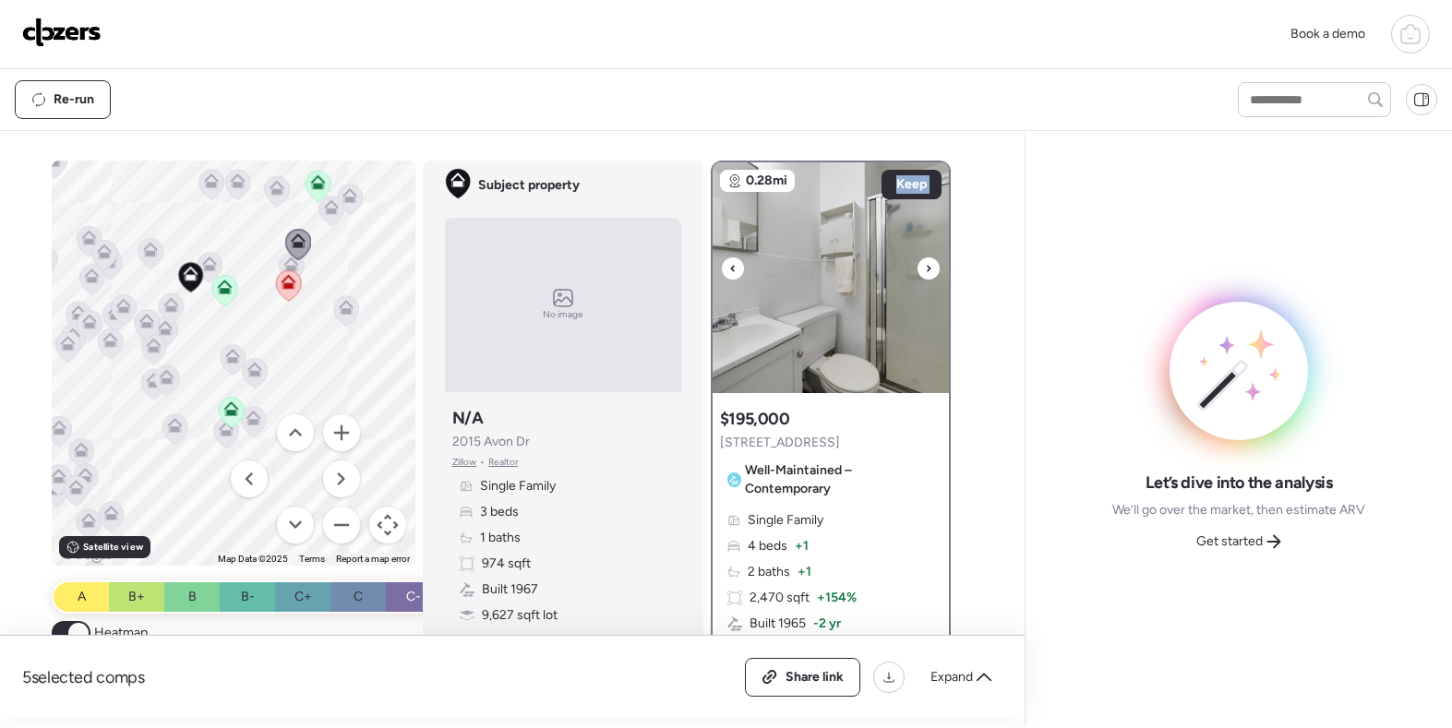
click at [928, 276] on icon at bounding box center [928, 268] width 7 height 22
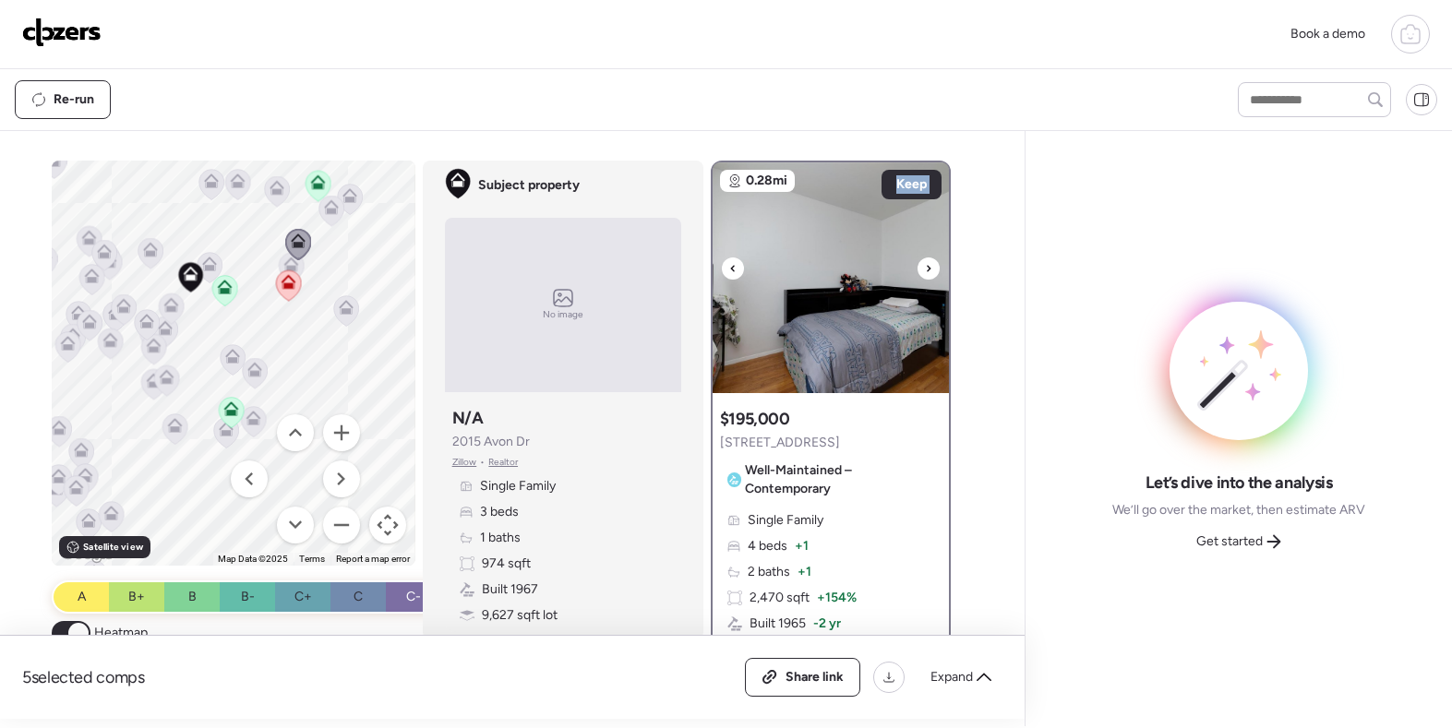
click at [928, 276] on icon at bounding box center [928, 268] width 7 height 22
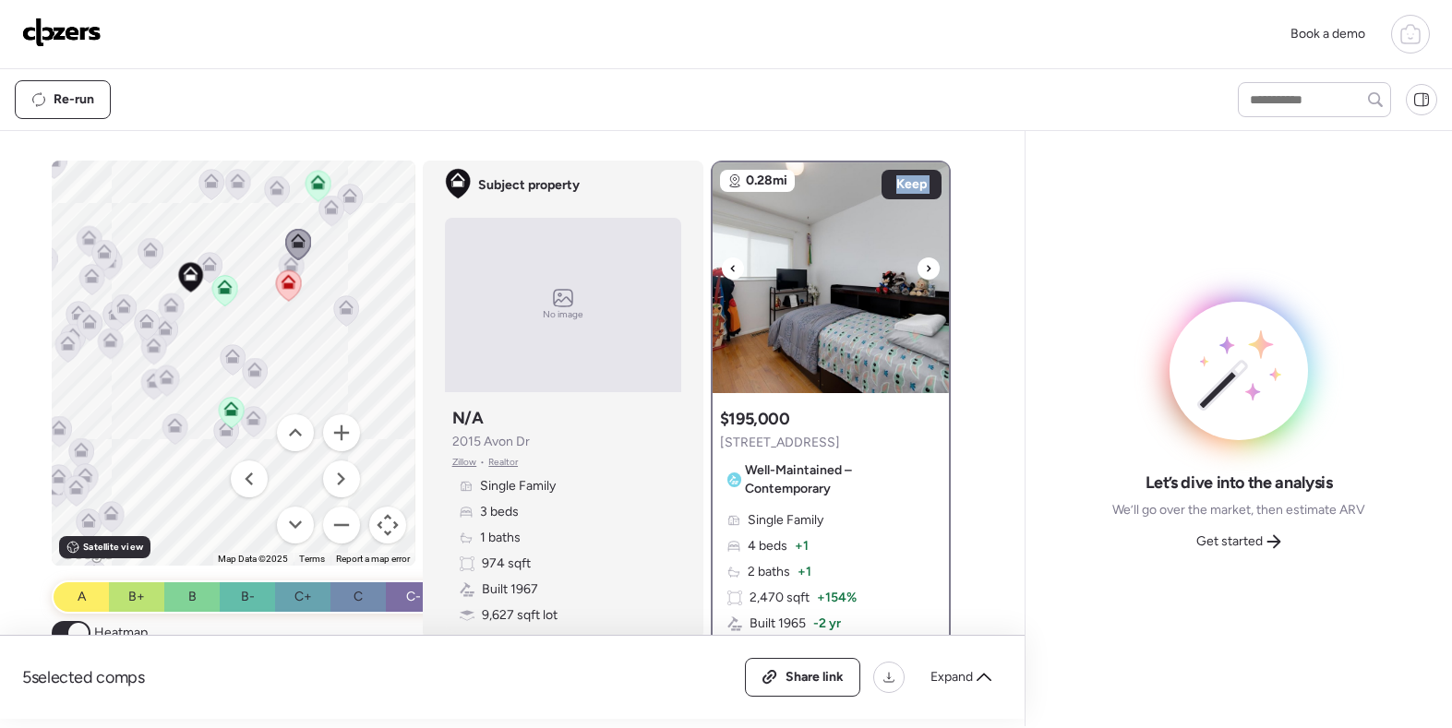
click at [928, 276] on icon at bounding box center [928, 268] width 7 height 22
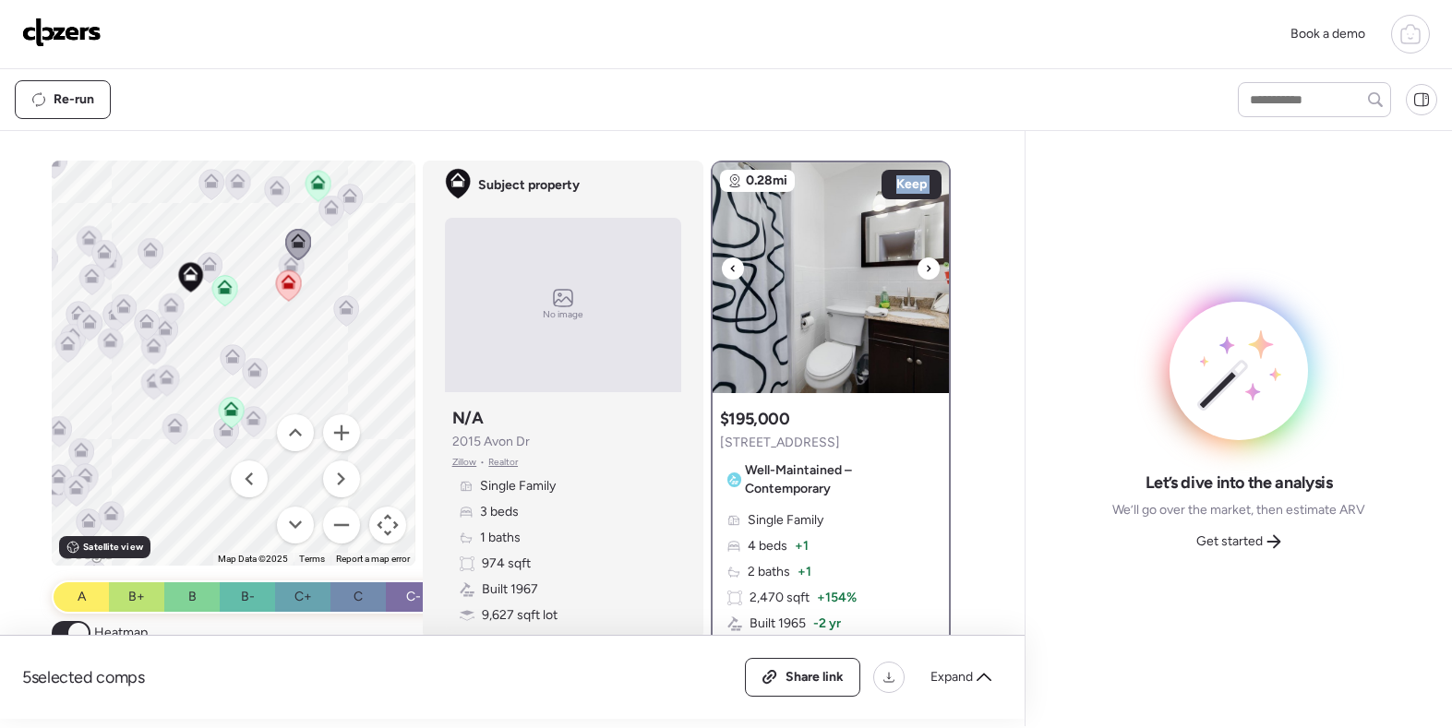
click at [928, 276] on icon at bounding box center [928, 268] width 7 height 22
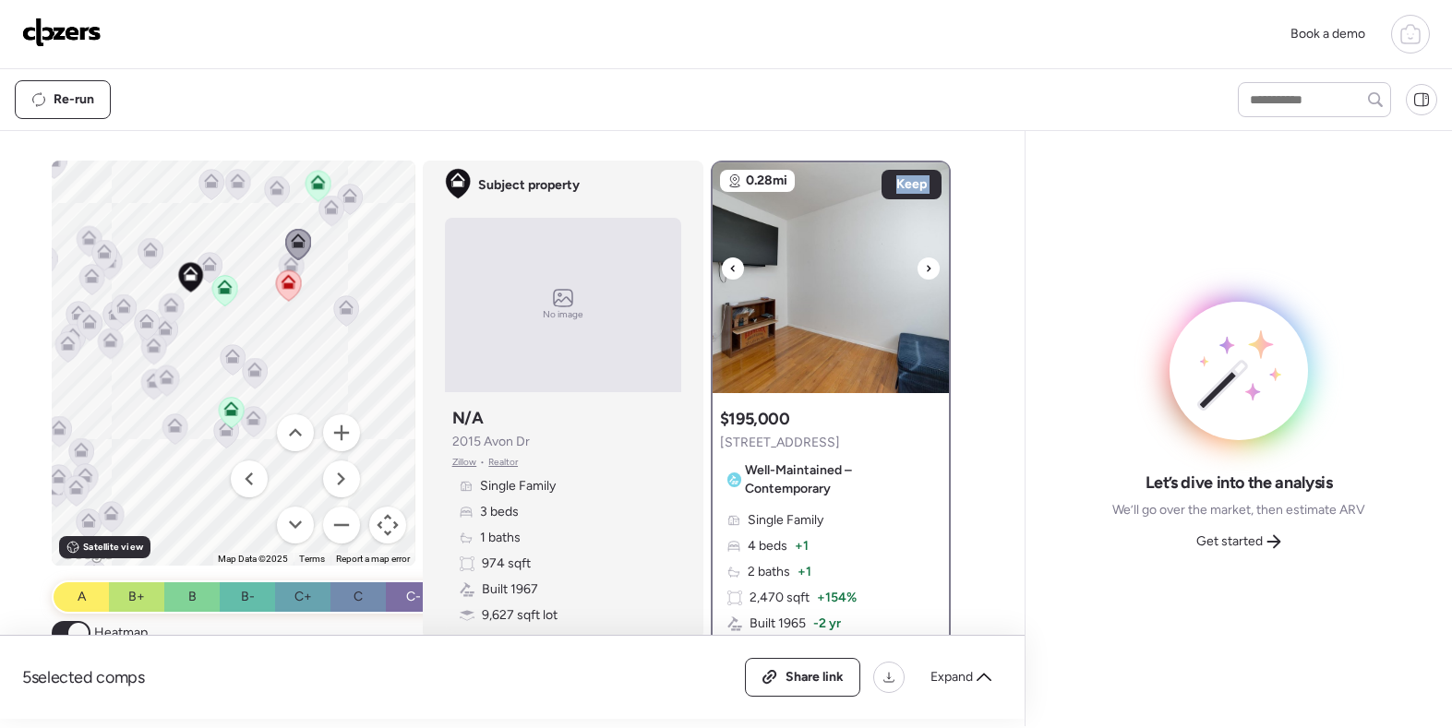
click at [928, 276] on icon at bounding box center [928, 268] width 7 height 22
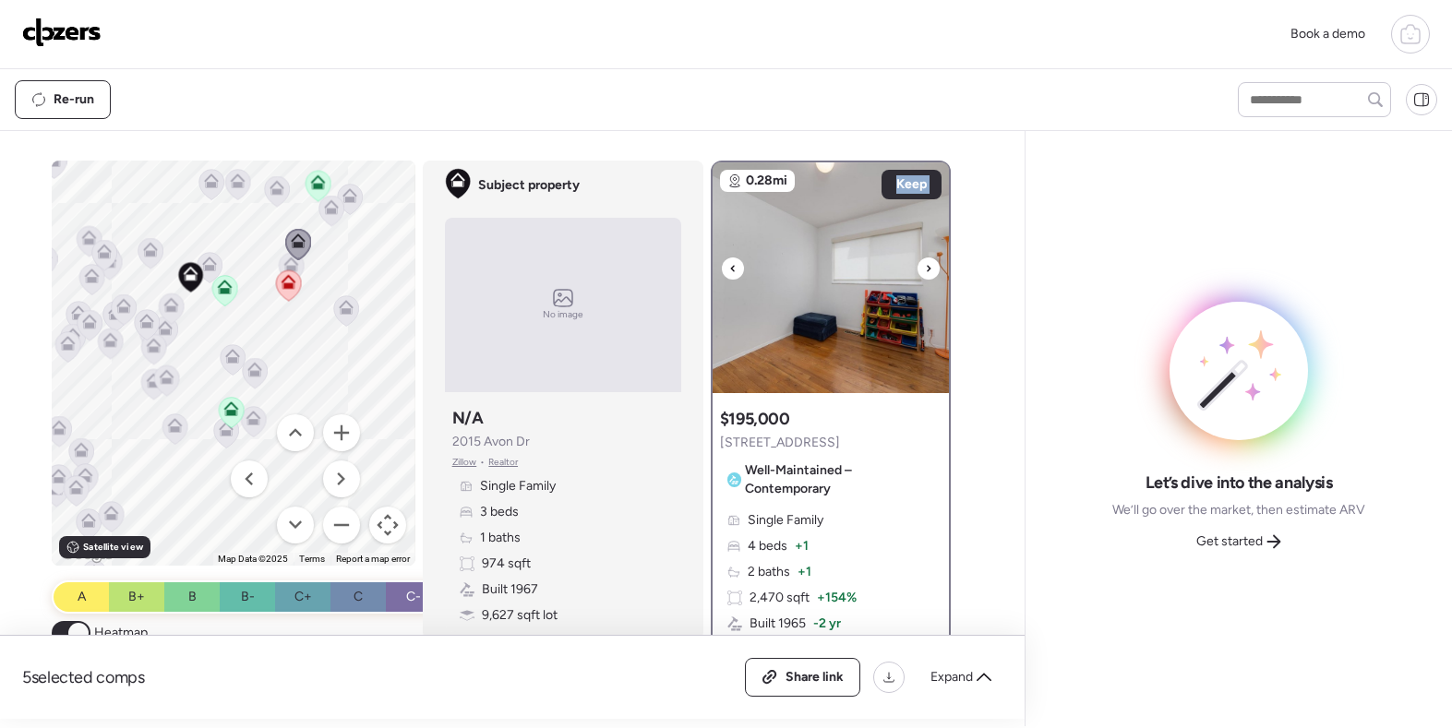
click at [928, 276] on icon at bounding box center [928, 268] width 7 height 22
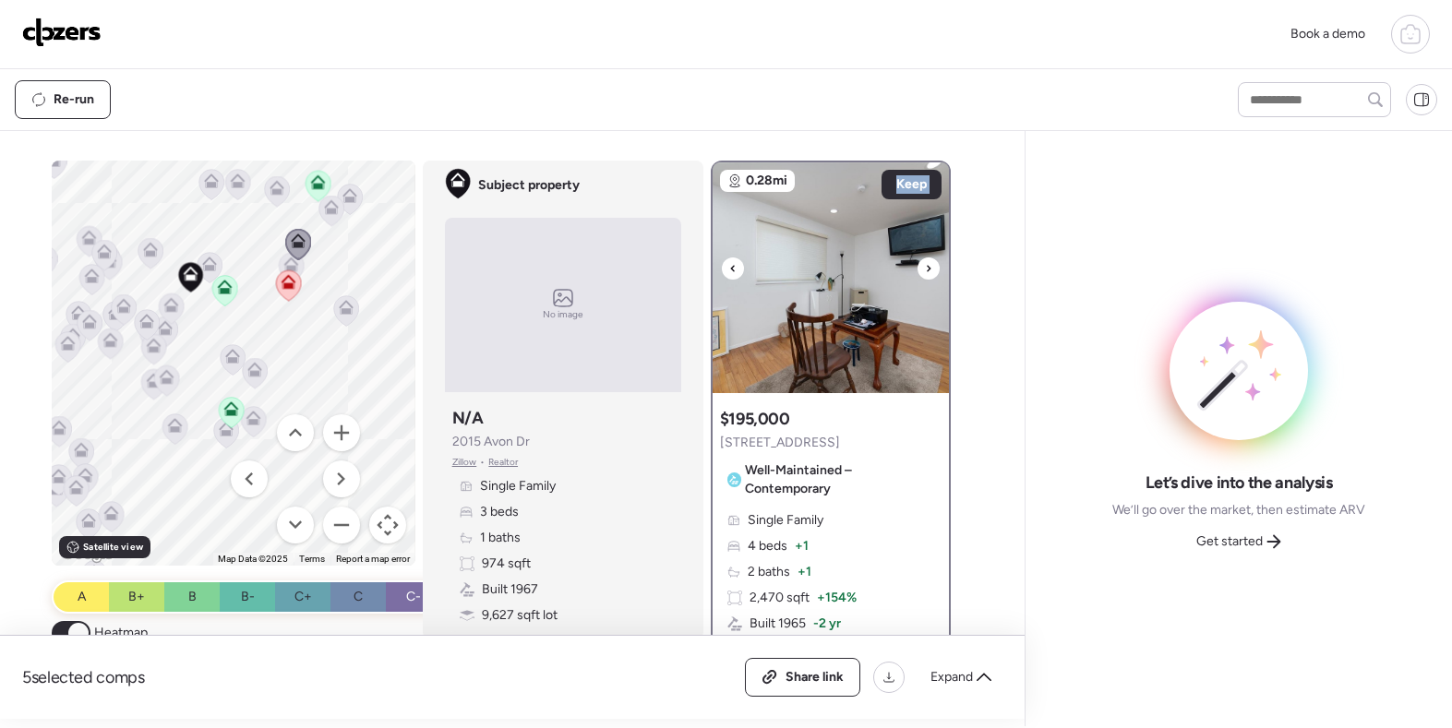
click at [928, 276] on icon at bounding box center [928, 268] width 7 height 22
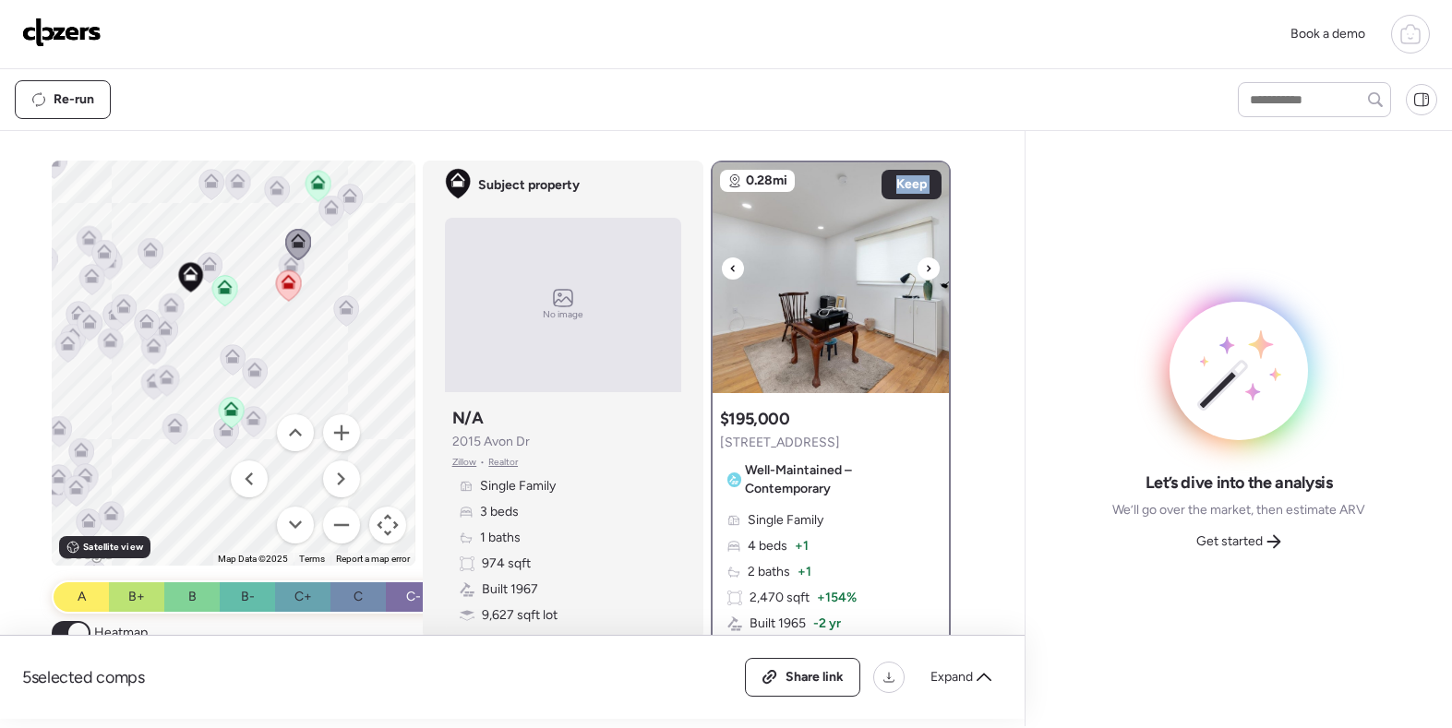
click at [928, 276] on icon at bounding box center [928, 268] width 7 height 22
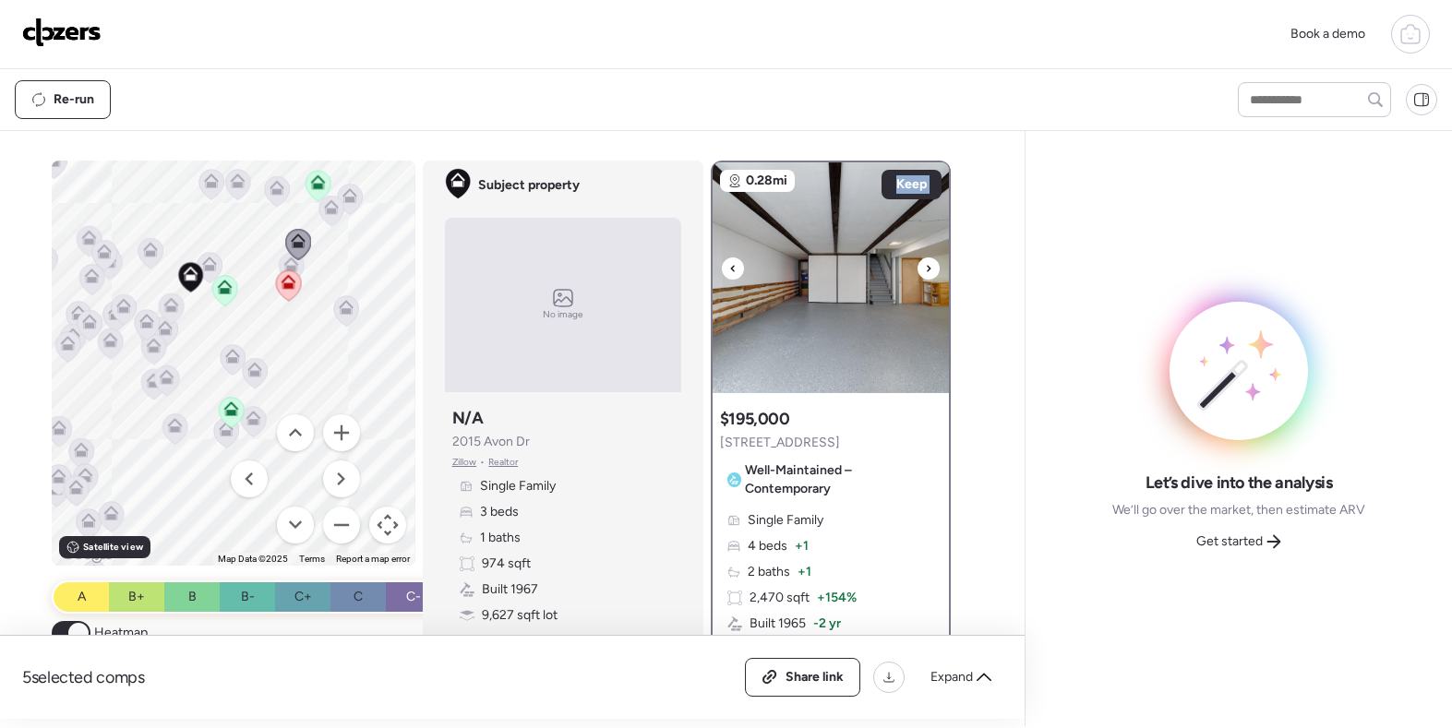
click at [928, 276] on icon at bounding box center [928, 268] width 7 height 22
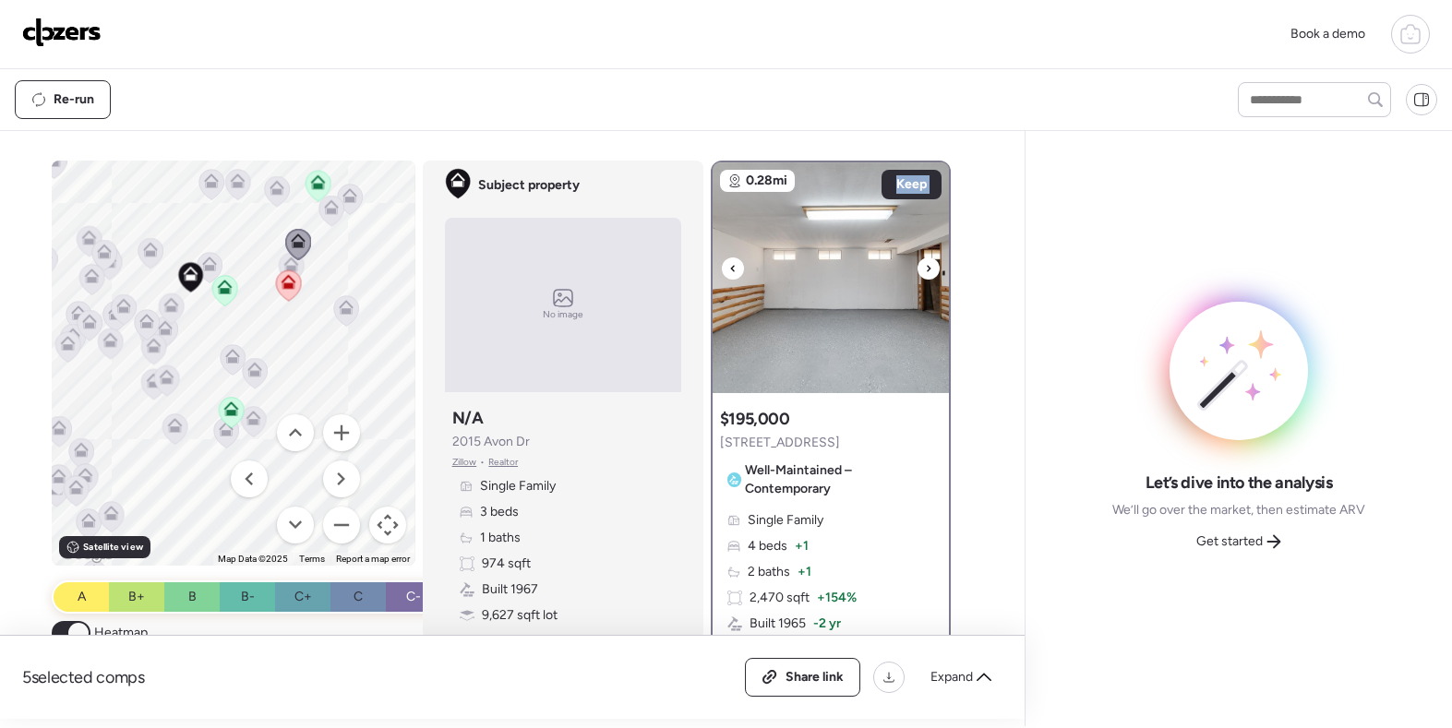
click at [928, 276] on icon at bounding box center [928, 268] width 7 height 22
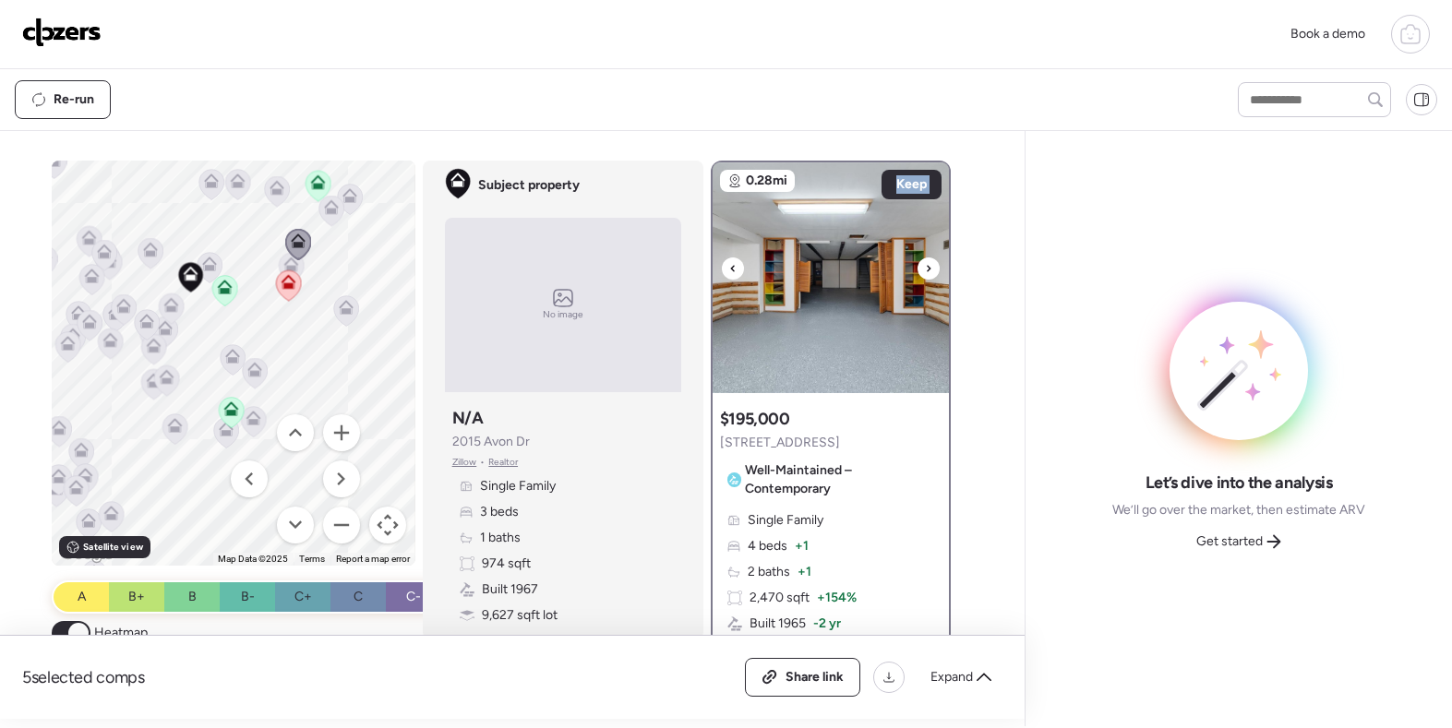
click at [928, 276] on icon at bounding box center [928, 268] width 7 height 22
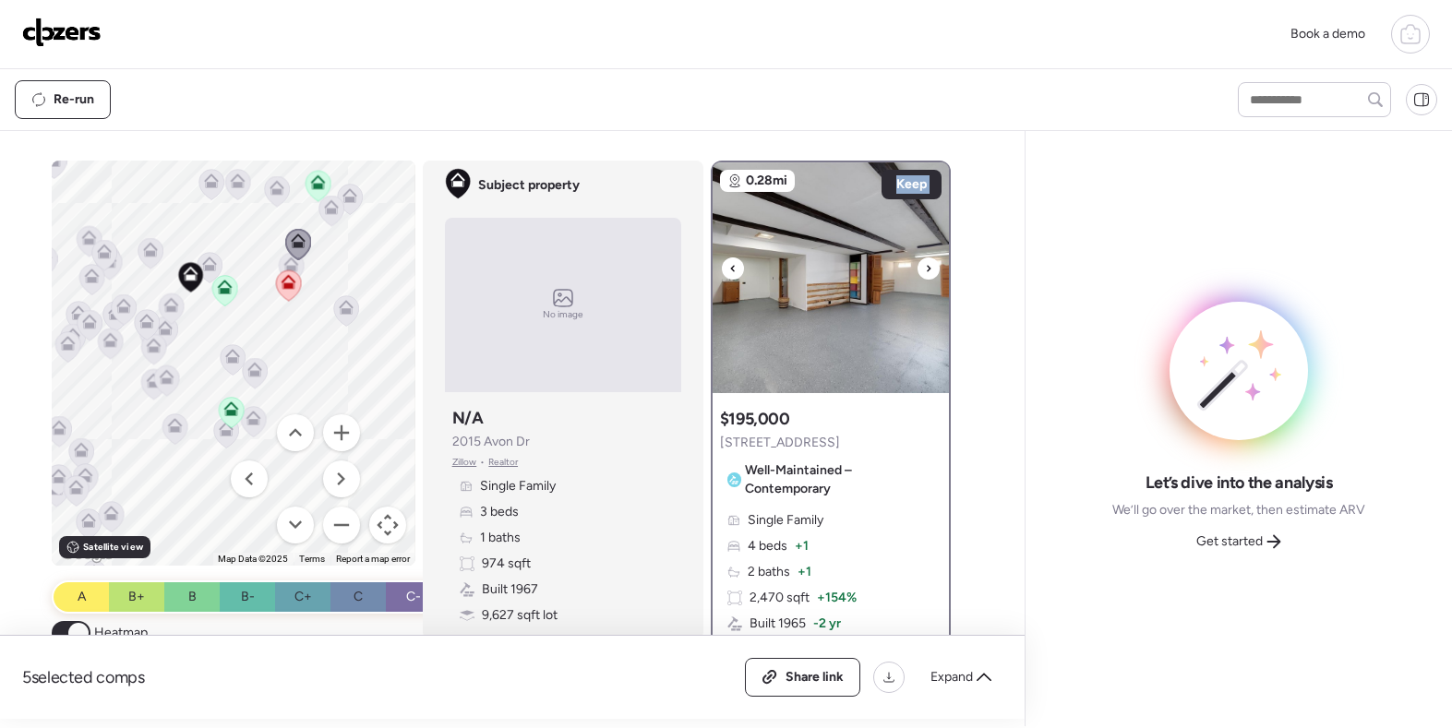
click at [928, 276] on icon at bounding box center [928, 268] width 7 height 22
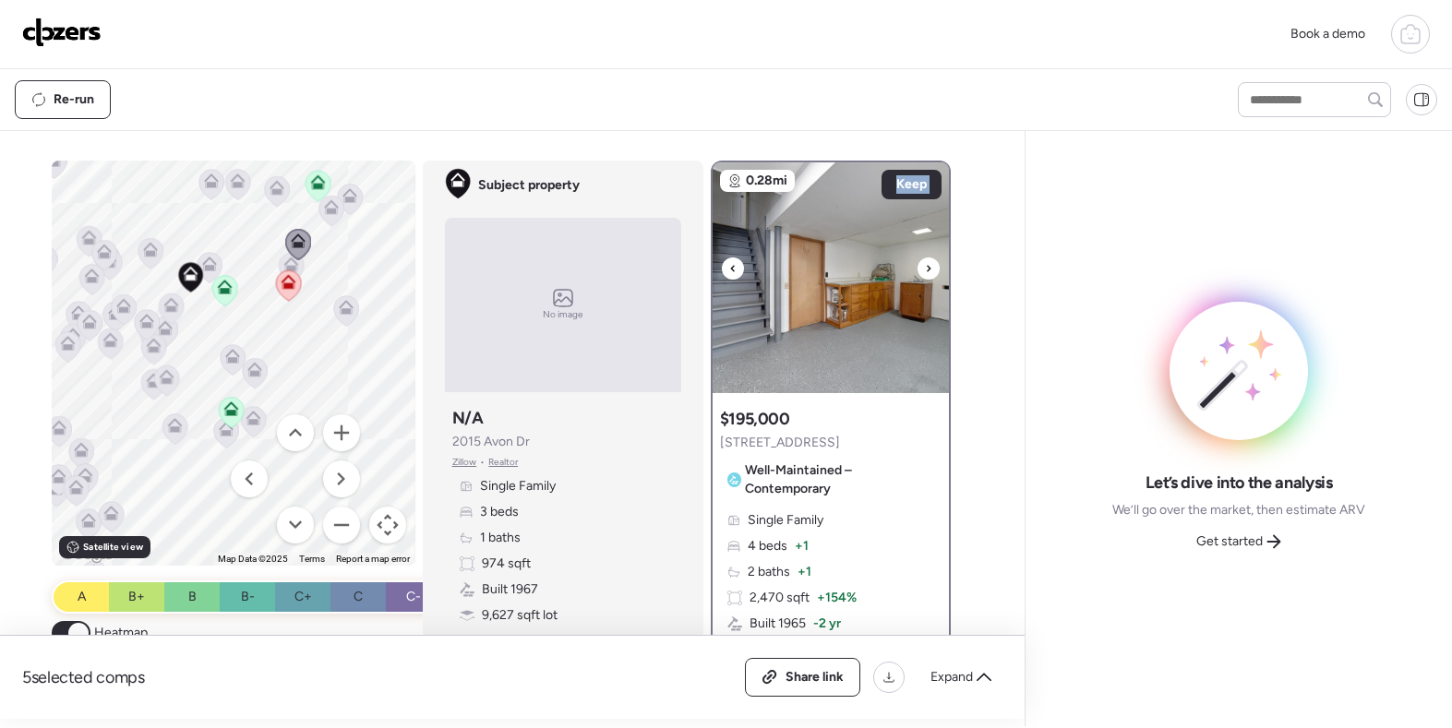
click at [928, 276] on icon at bounding box center [928, 268] width 7 height 22
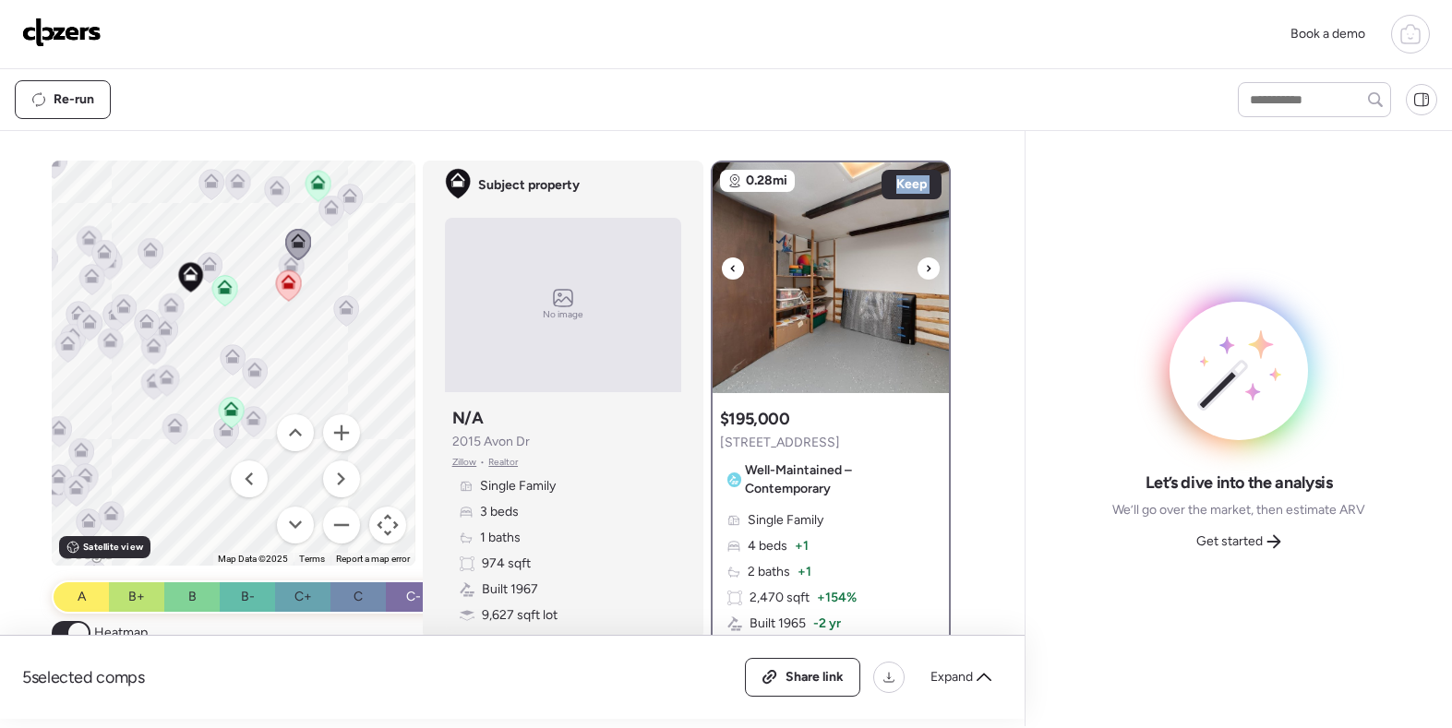
click at [928, 276] on icon at bounding box center [928, 268] width 7 height 22
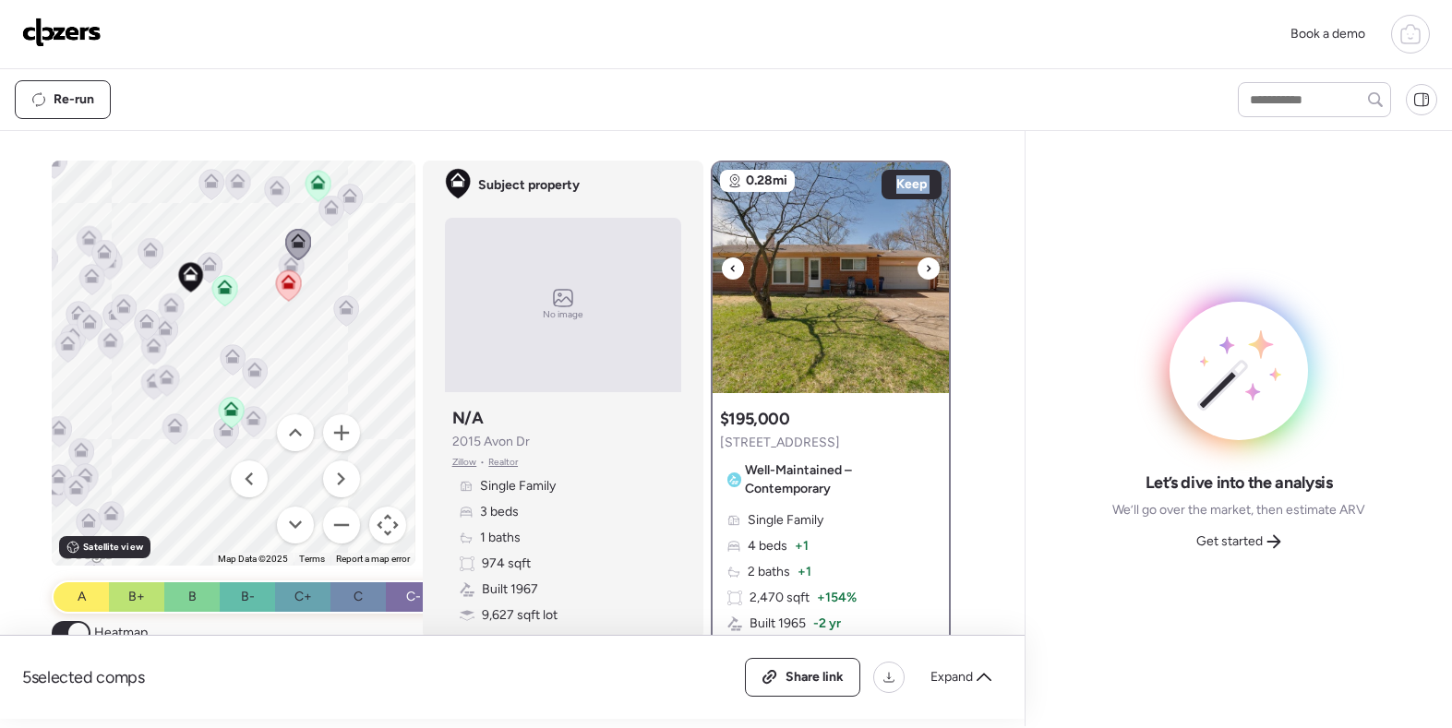
click at [928, 276] on icon at bounding box center [928, 268] width 7 height 22
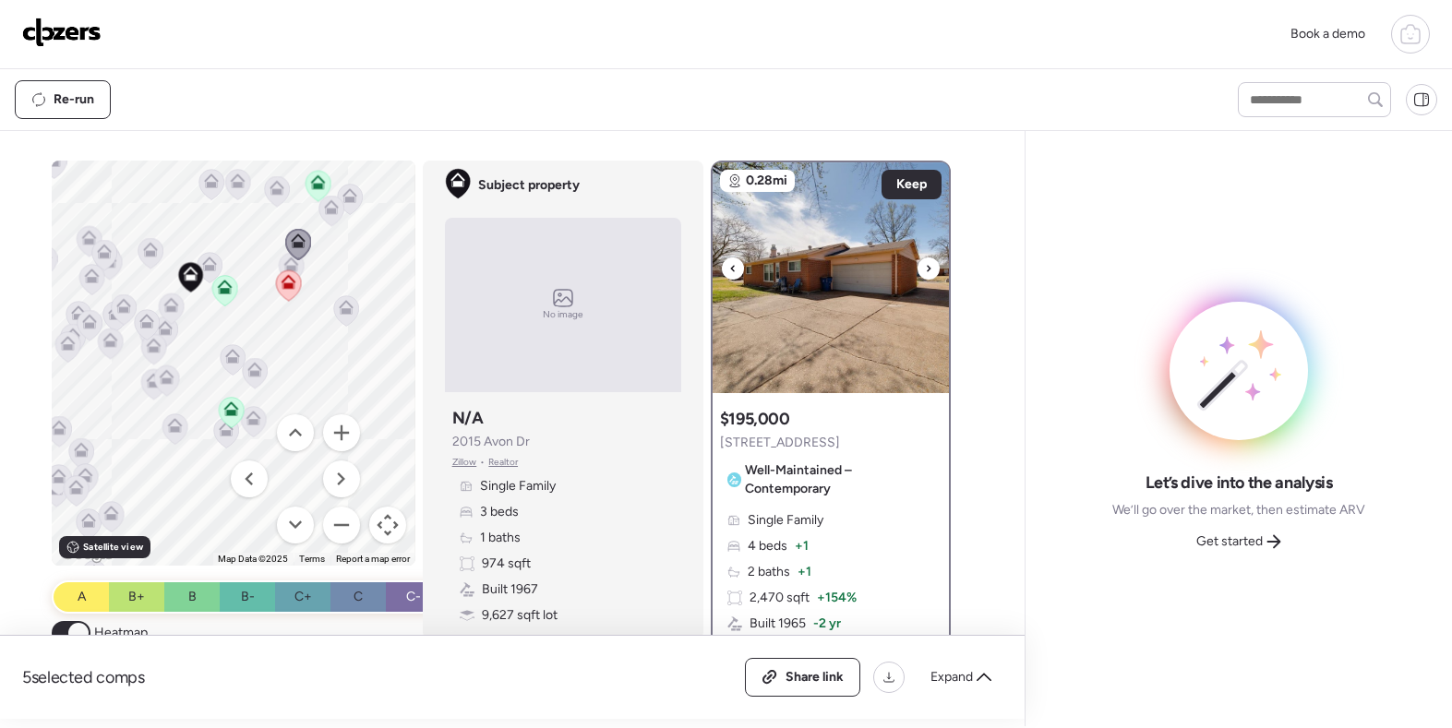
click at [928, 276] on icon at bounding box center [928, 268] width 7 height 22
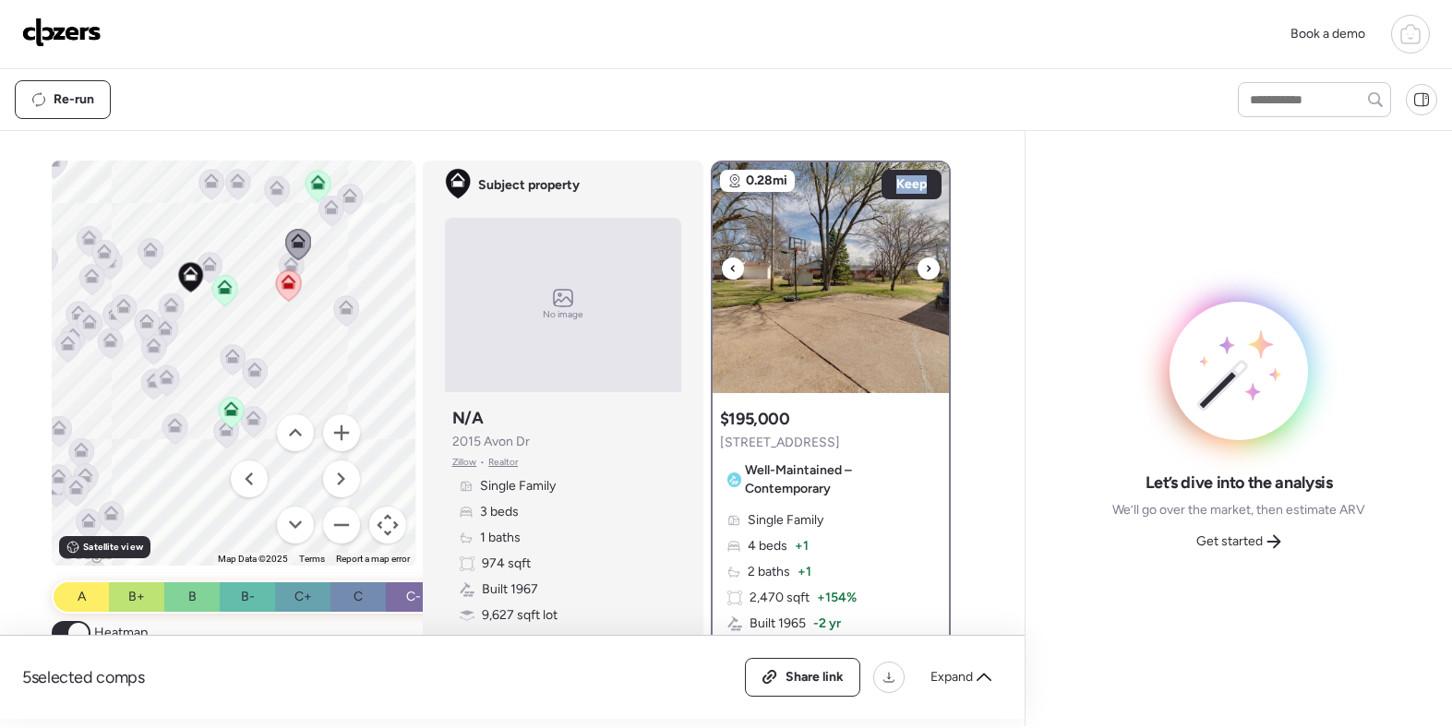
click at [928, 276] on icon at bounding box center [928, 268] width 7 height 22
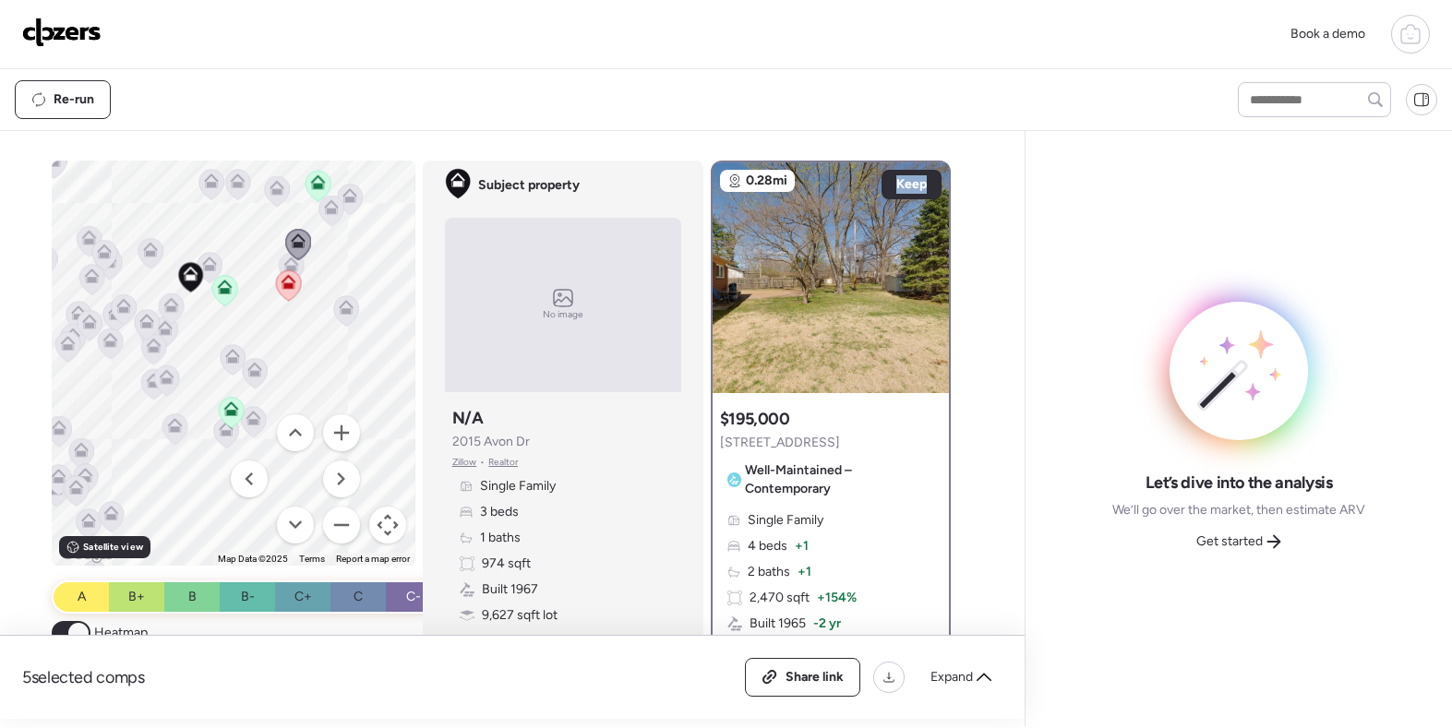
click at [176, 305] on icon at bounding box center [171, 301] width 14 height 8
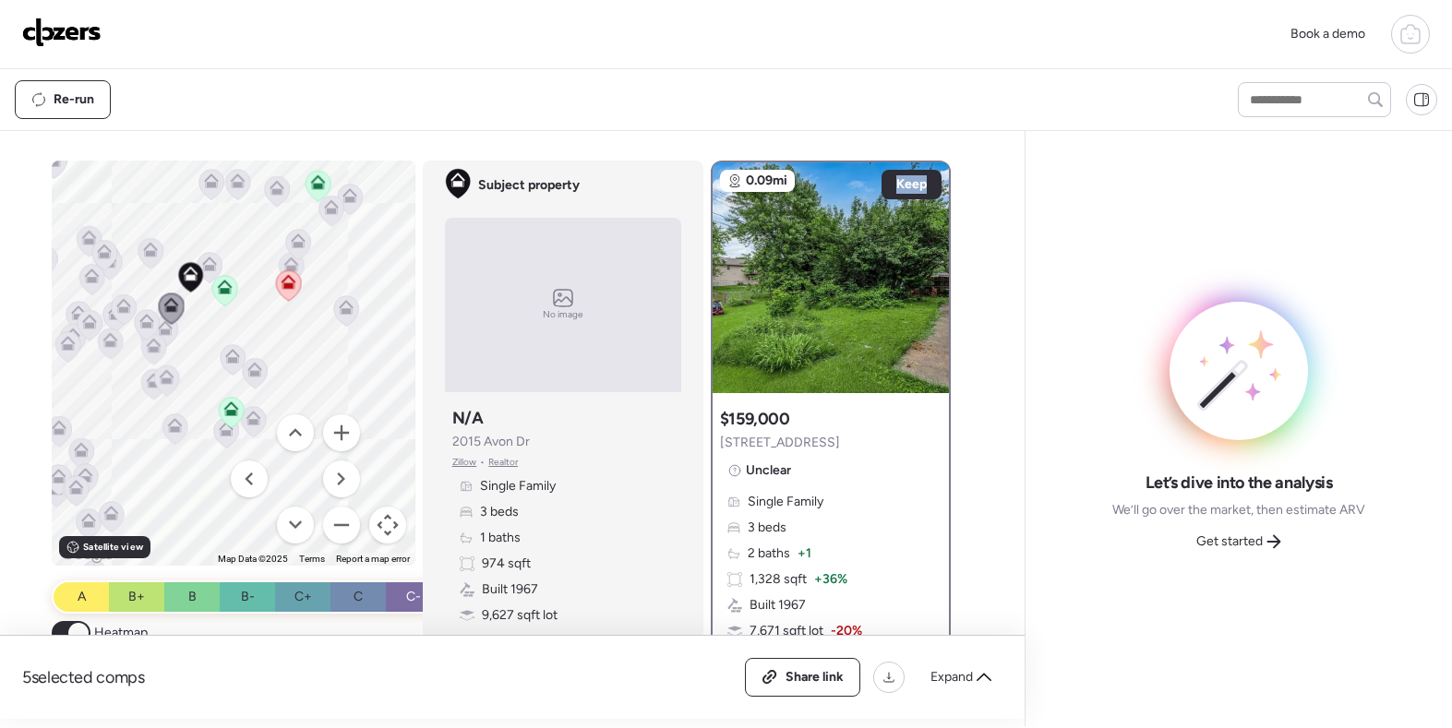
click at [170, 333] on icon at bounding box center [165, 327] width 15 height 15
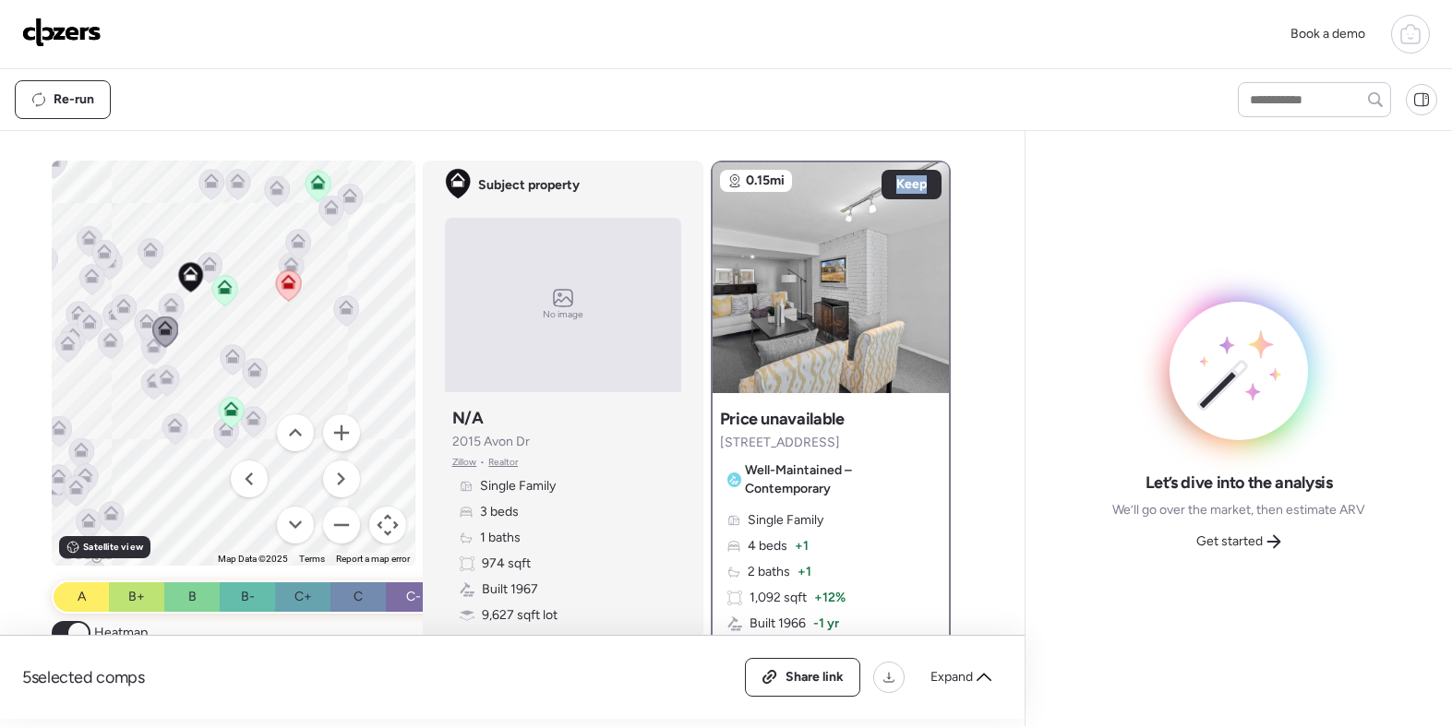
click at [168, 350] on div at bounding box center [165, 333] width 26 height 34
click at [160, 347] on icon at bounding box center [165, 331] width 26 height 31
click at [157, 348] on div at bounding box center [165, 333] width 26 height 34
click at [148, 320] on icon at bounding box center [146, 321] width 15 height 15
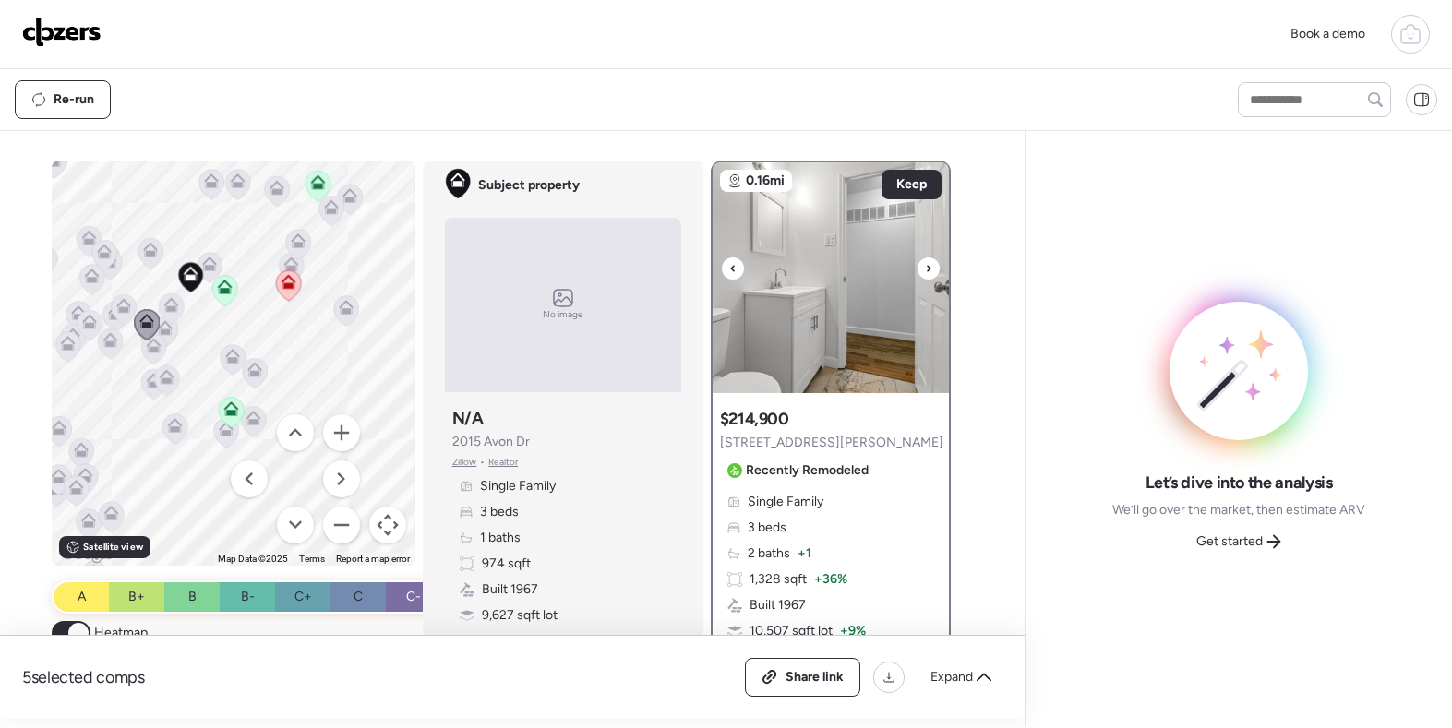
click at [928, 275] on icon at bounding box center [928, 268] width 7 height 22
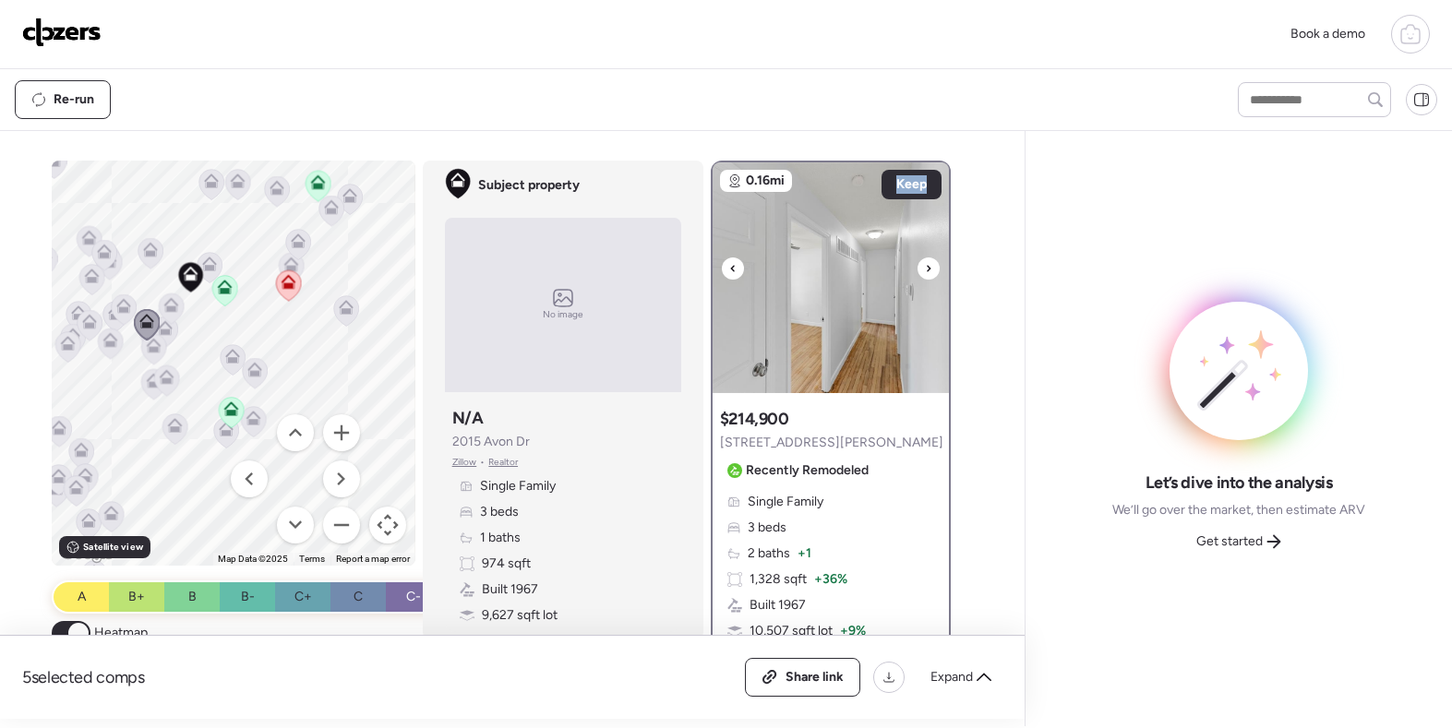
click at [928, 275] on icon at bounding box center [928, 268] width 7 height 22
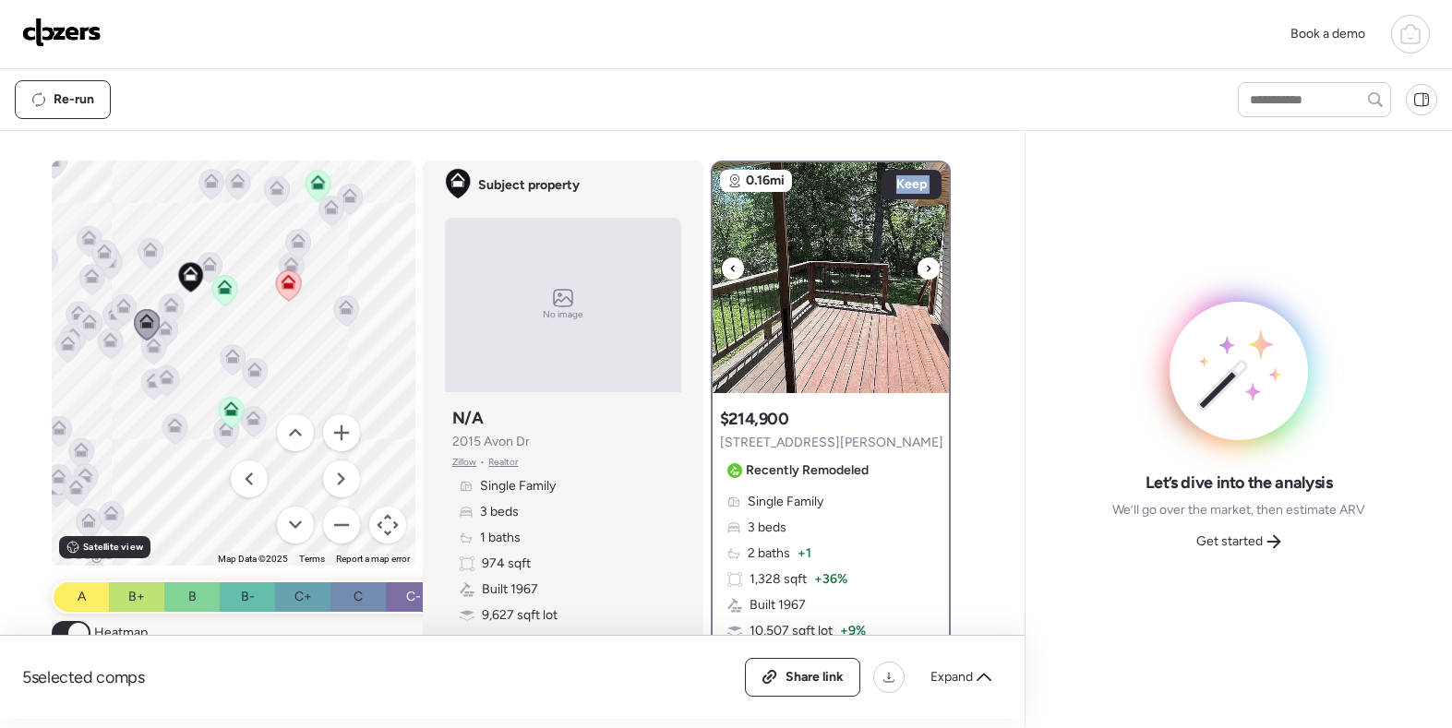
click at [928, 275] on icon at bounding box center [928, 268] width 7 height 22
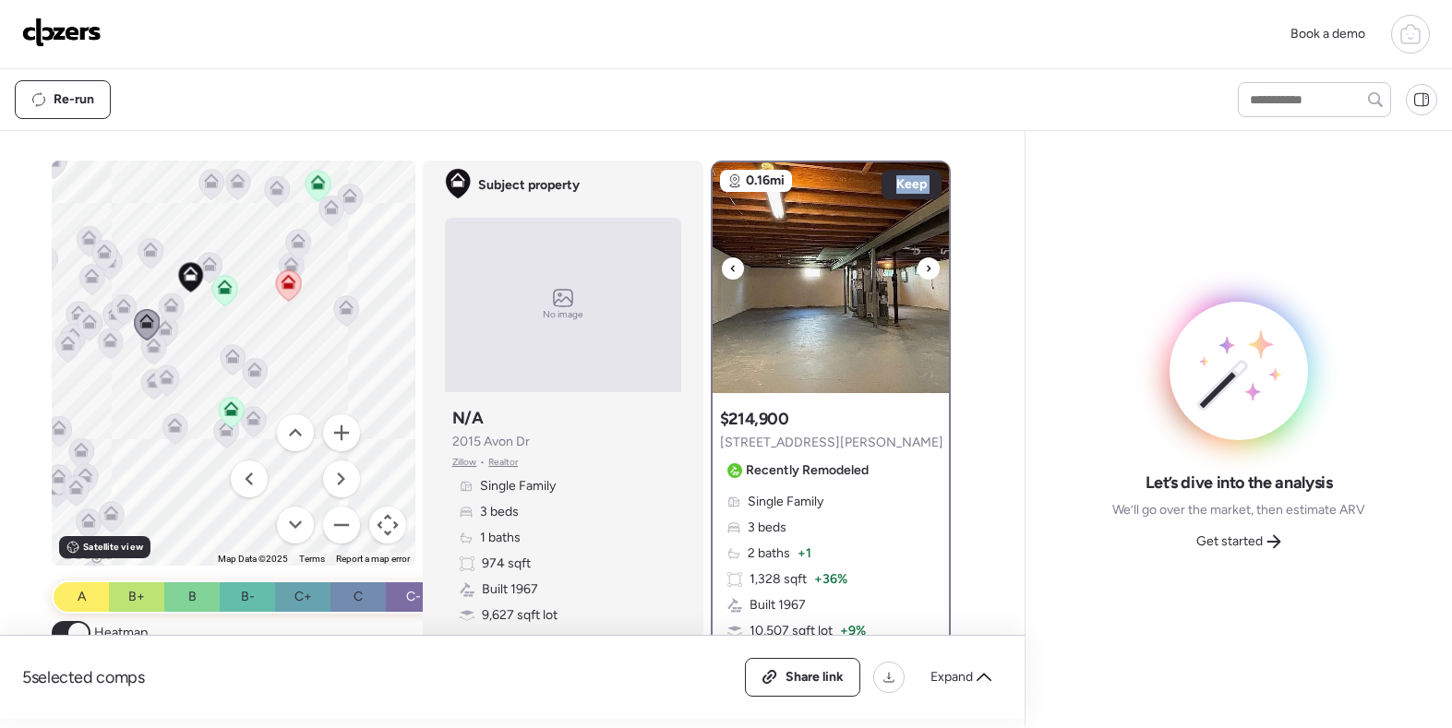
click at [928, 275] on icon at bounding box center [928, 268] width 7 height 22
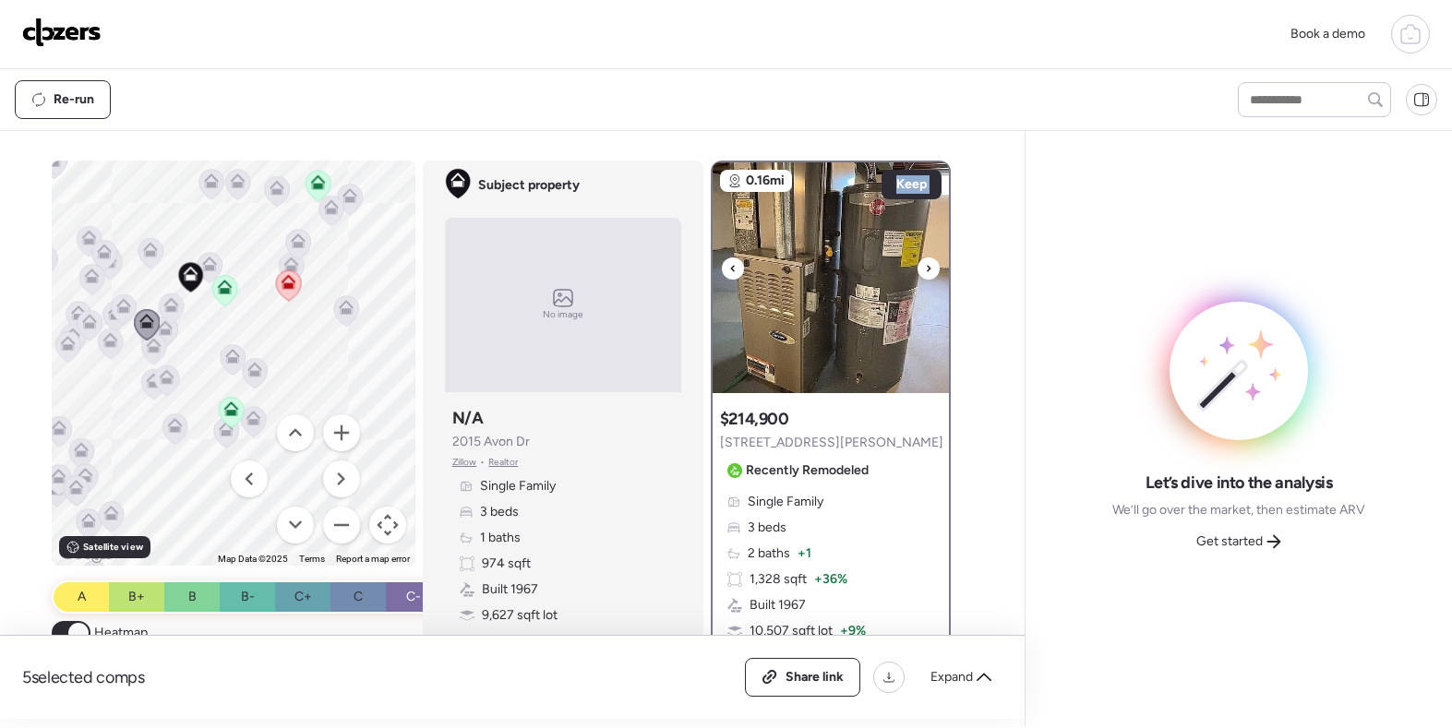
click at [928, 275] on icon at bounding box center [928, 268] width 7 height 22
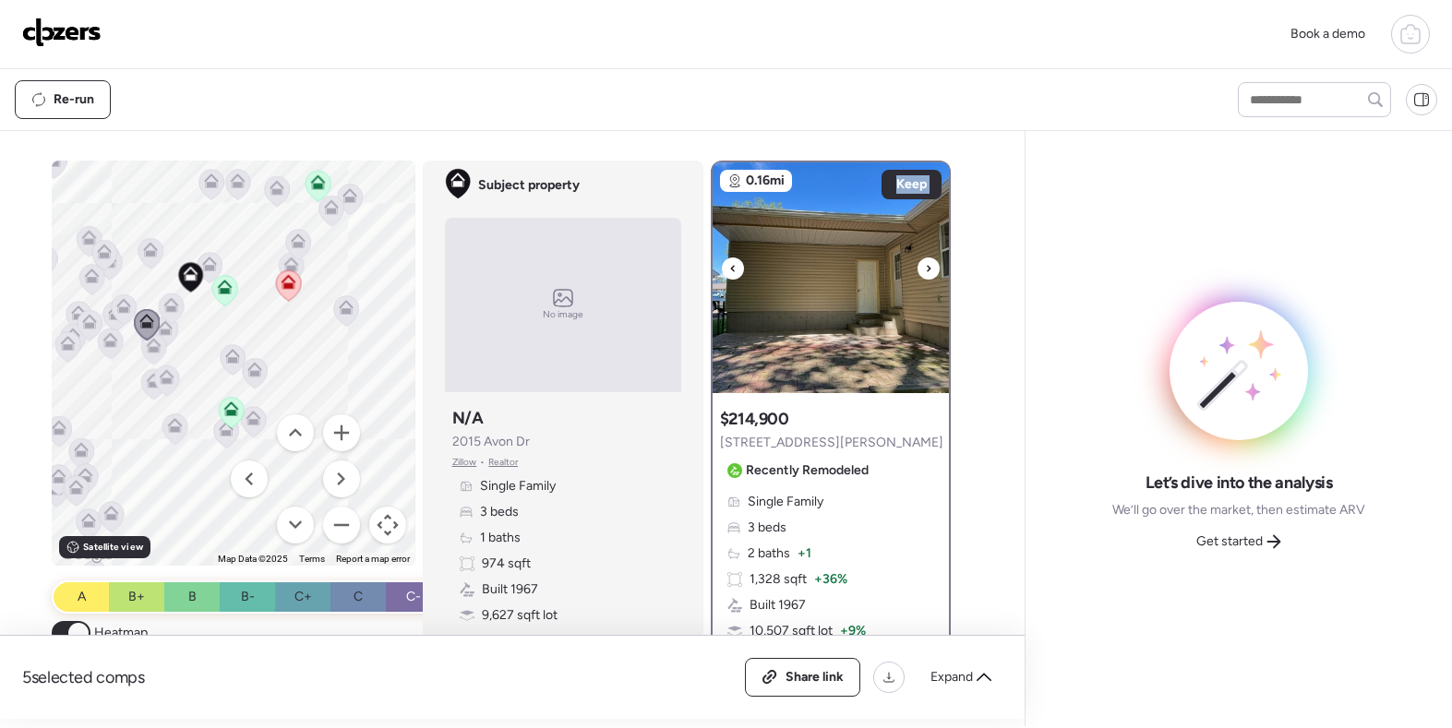
click at [928, 275] on icon at bounding box center [928, 268] width 7 height 22
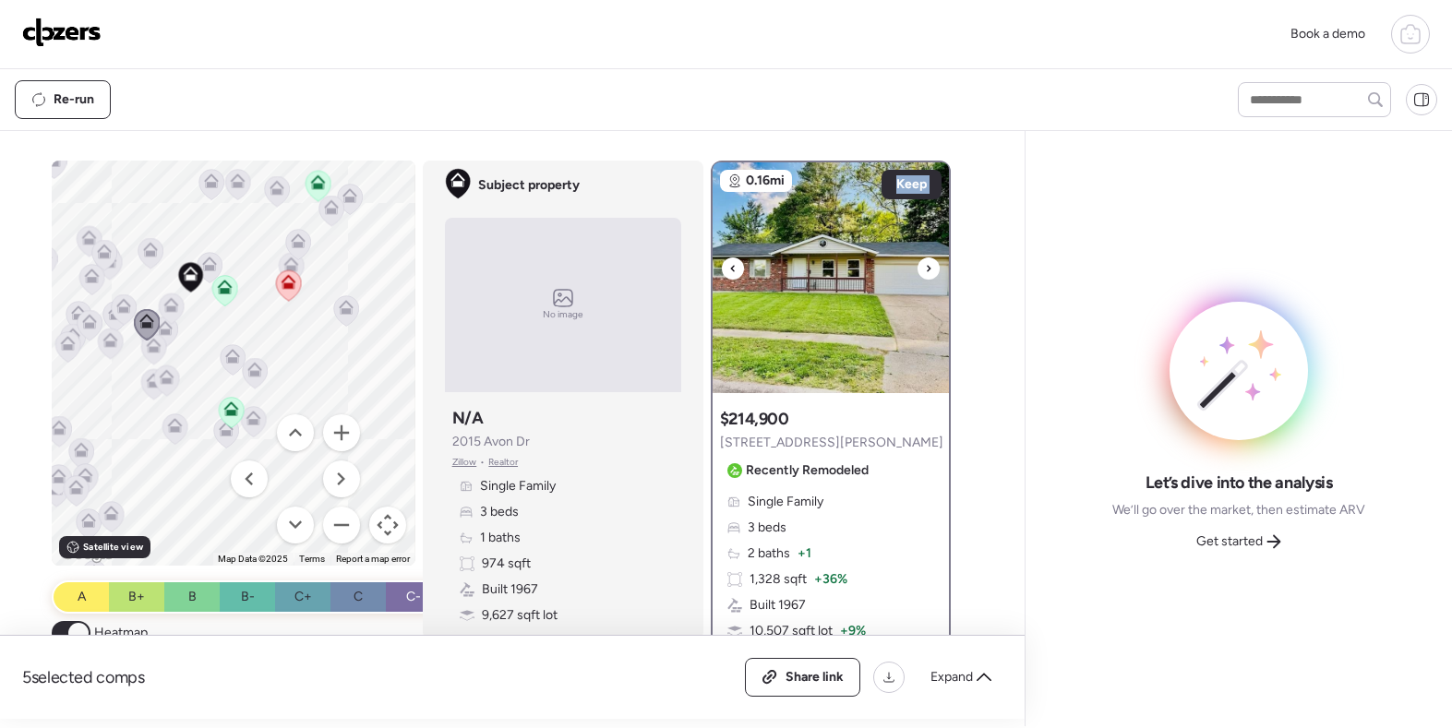
click at [928, 275] on icon at bounding box center [928, 268] width 7 height 22
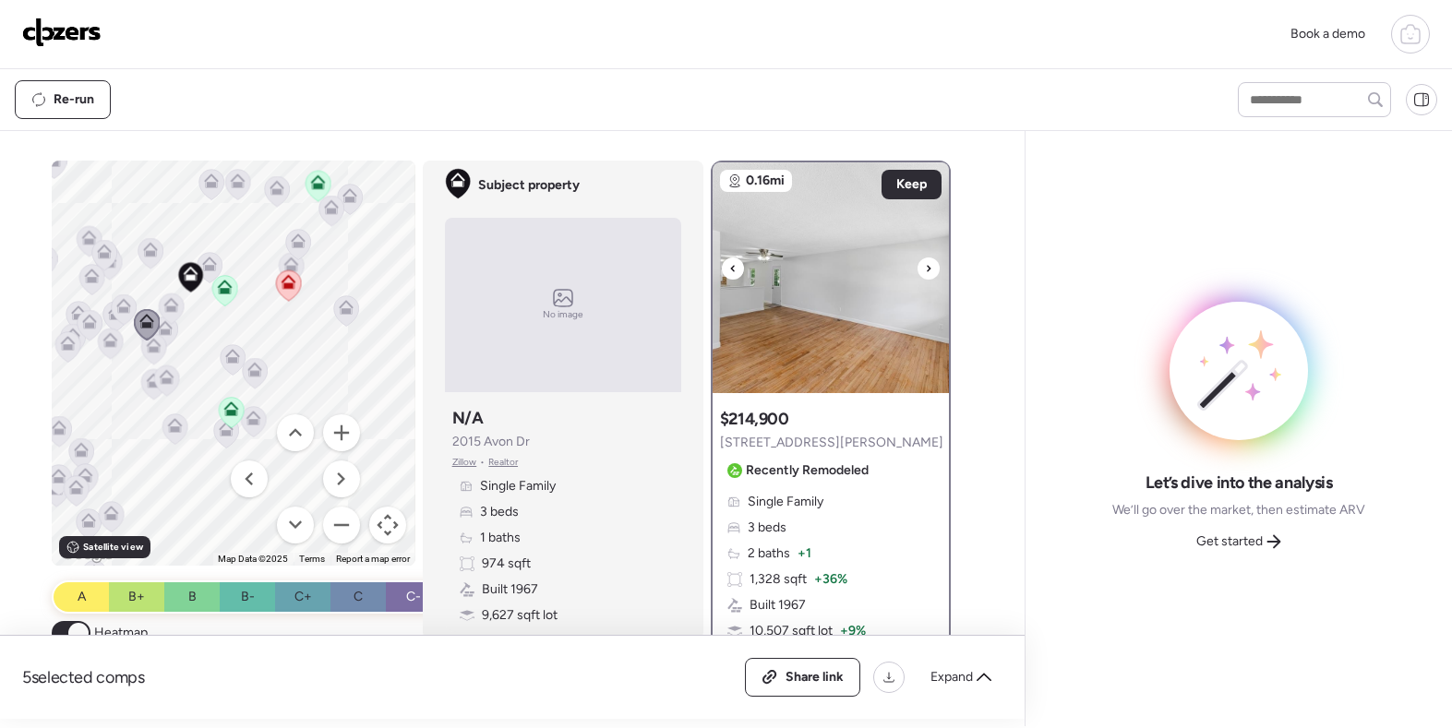
click at [928, 275] on icon at bounding box center [928, 268] width 7 height 22
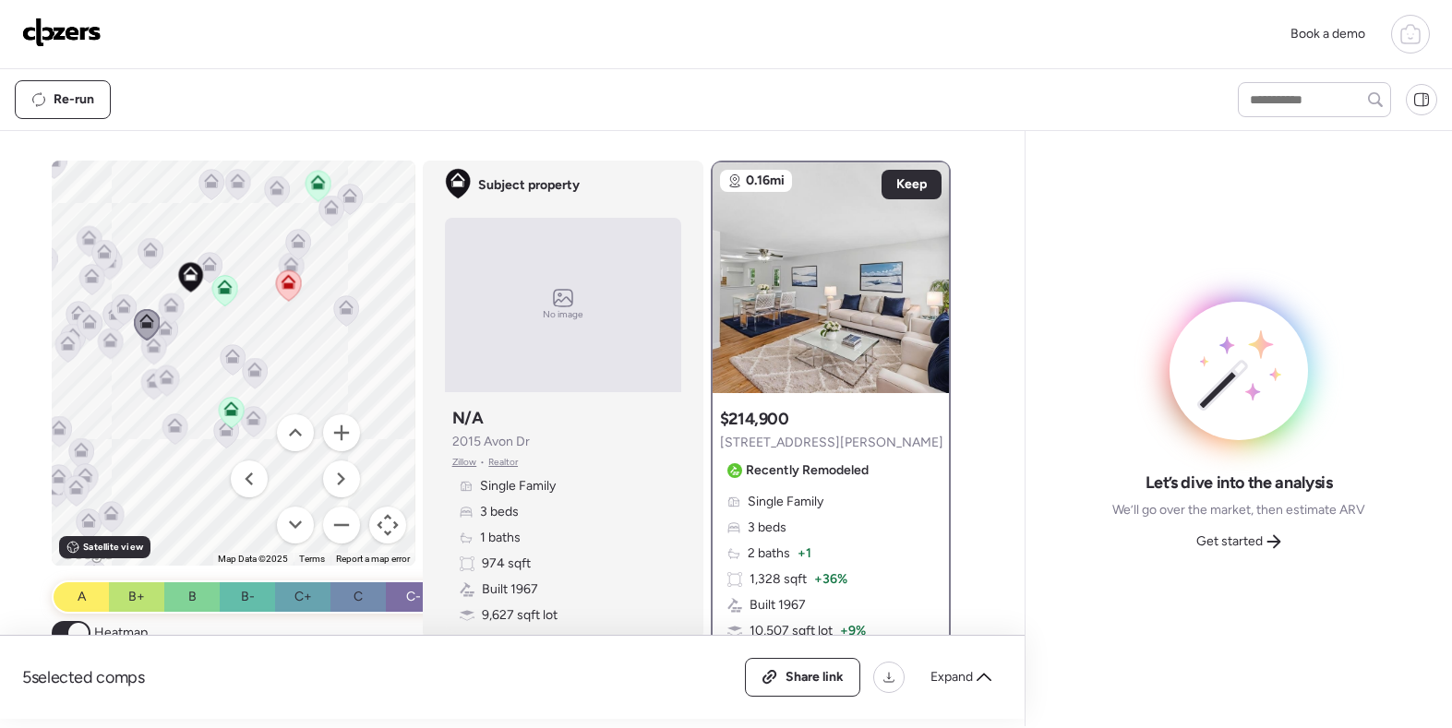
click at [502, 443] on span "2015 Avon Dr" at bounding box center [491, 442] width 78 height 18
copy span "2015 Avon Dr"
click at [141, 673] on span "5 selected comps" at bounding box center [83, 677] width 123 height 22
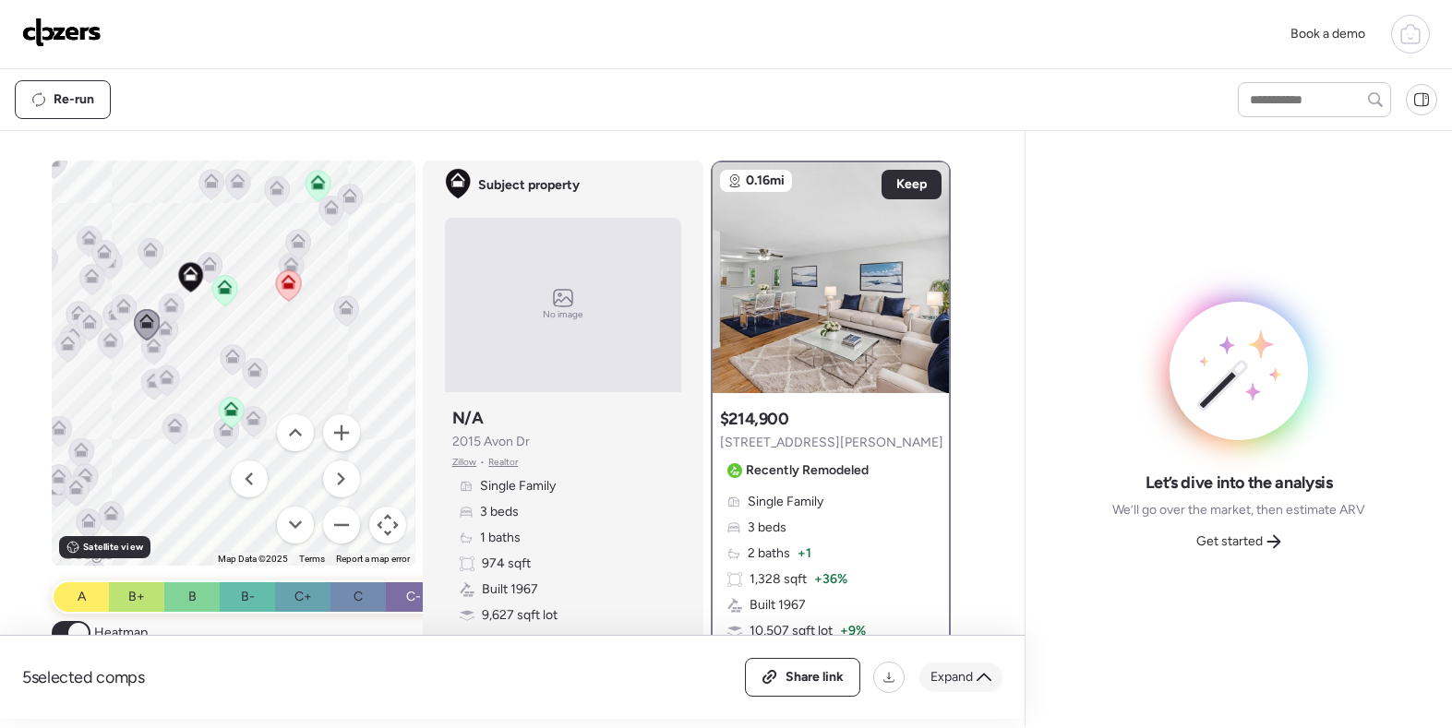
click at [961, 667] on div "Expand" at bounding box center [960, 678] width 83 height 30
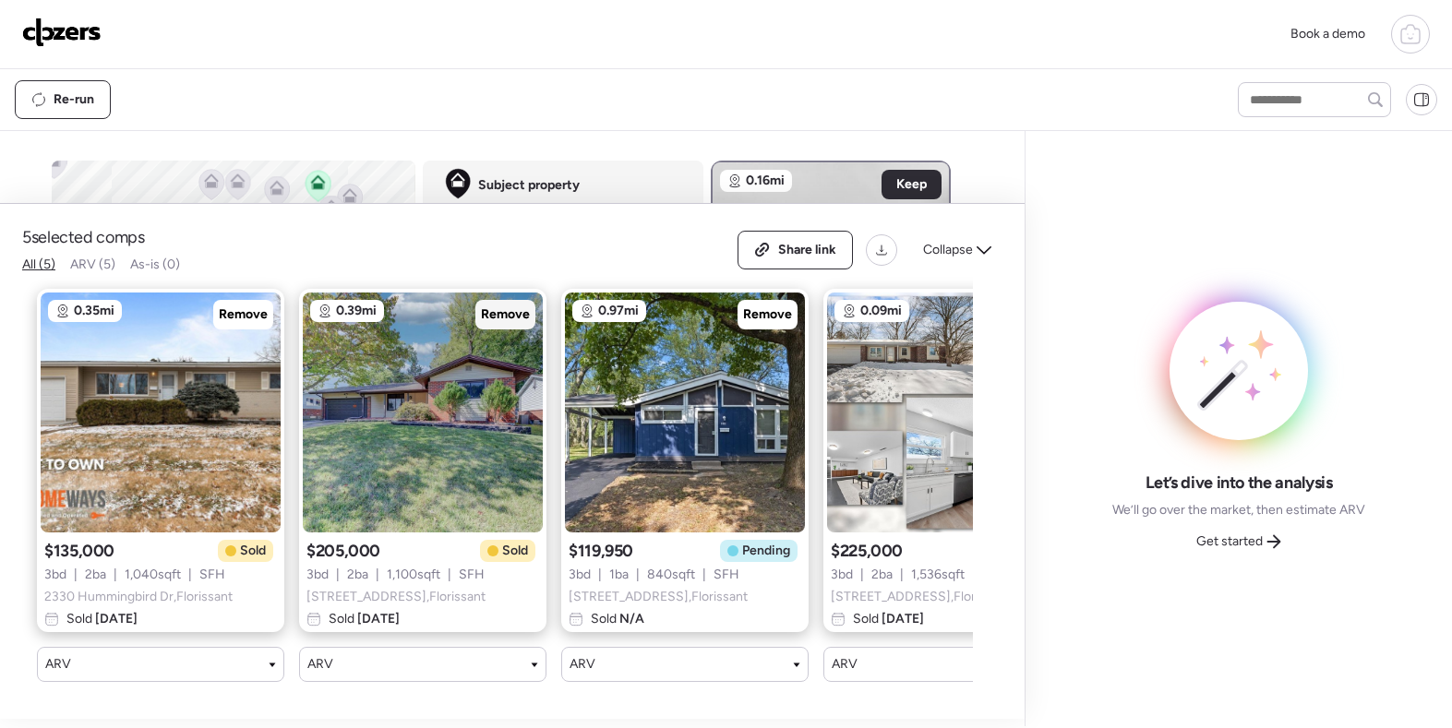
click at [497, 316] on span "Remove" at bounding box center [505, 314] width 49 height 18
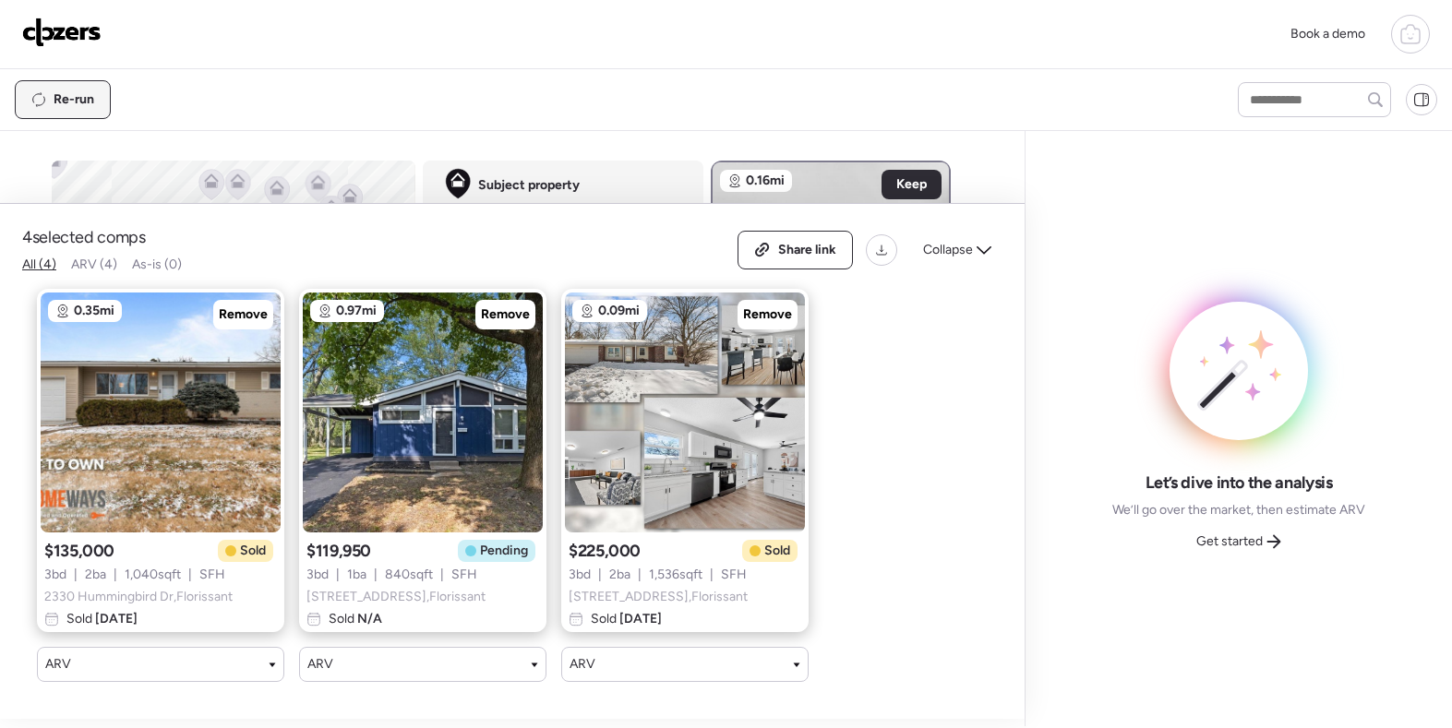
click at [81, 101] on span "Re-run" at bounding box center [74, 99] width 41 height 18
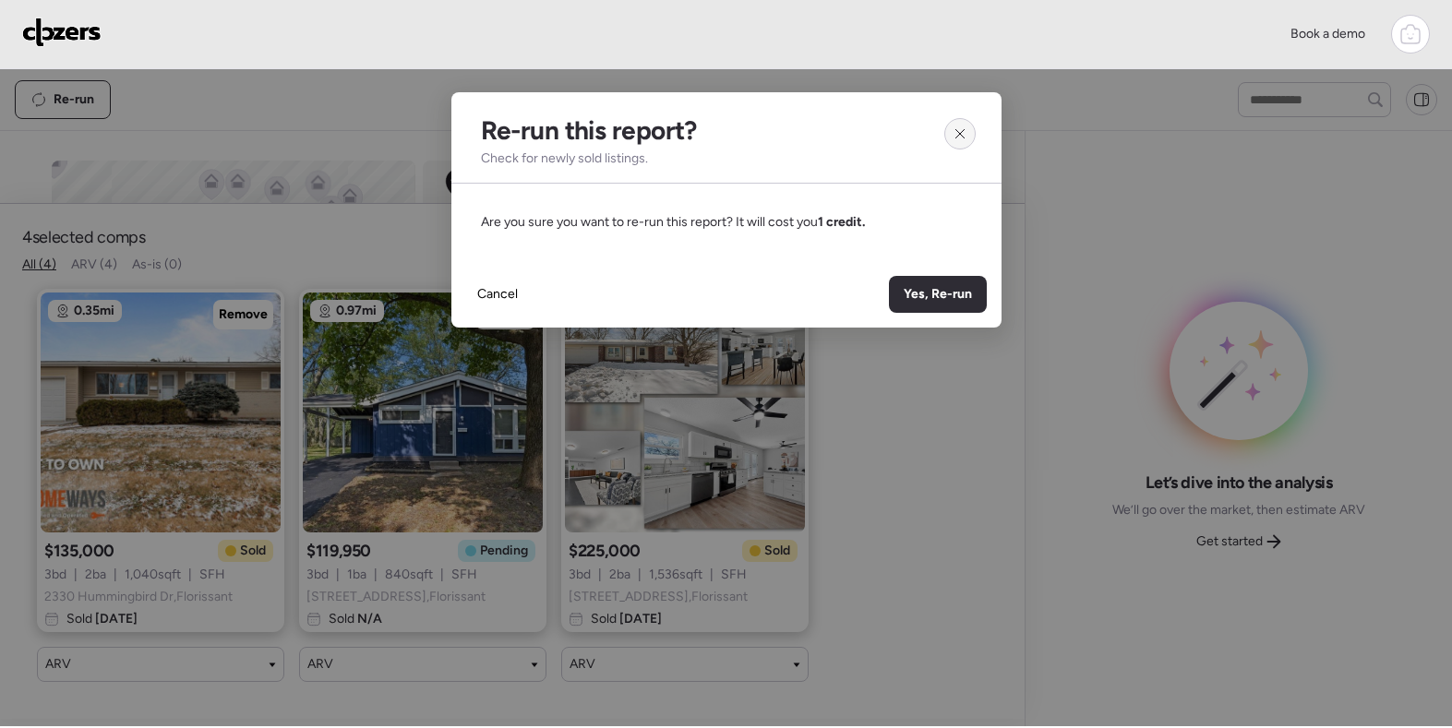
click at [953, 130] on icon at bounding box center [959, 133] width 15 height 15
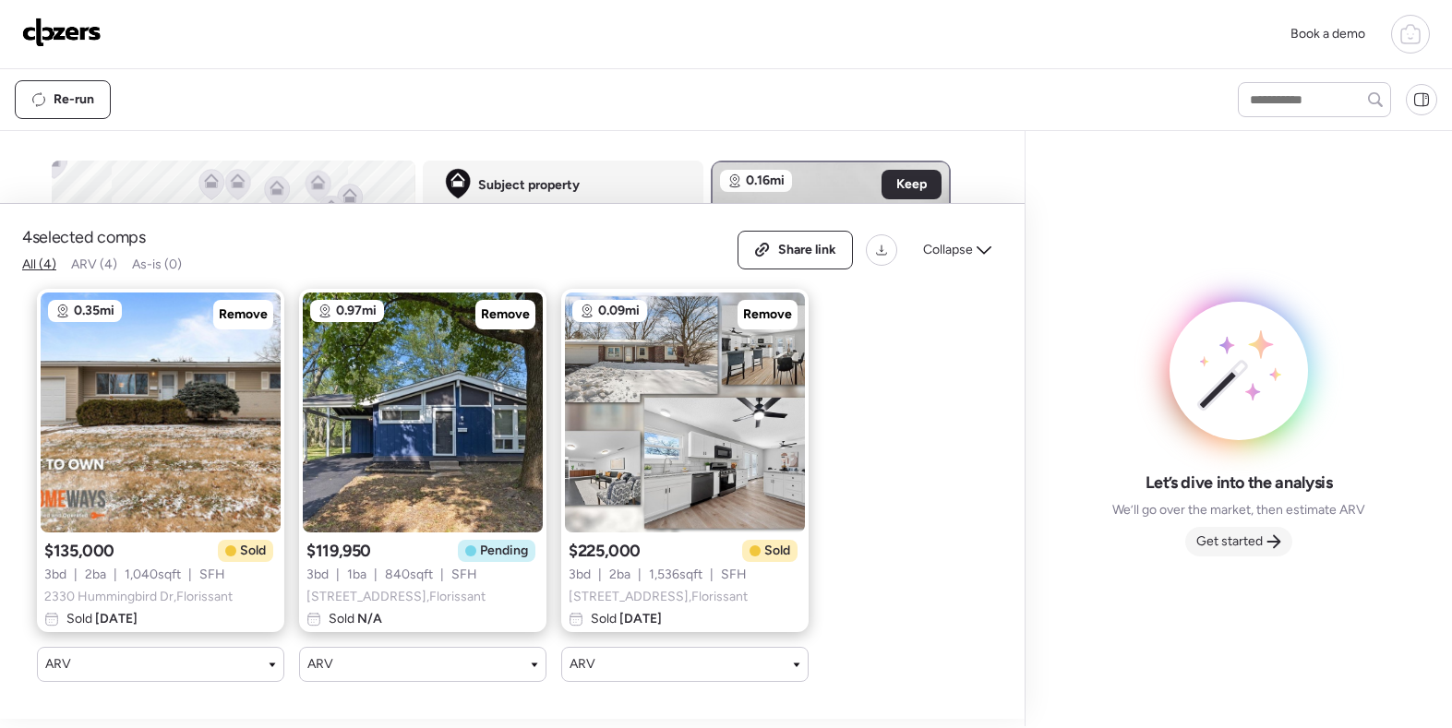
click at [1251, 543] on span "Get started" at bounding box center [1229, 542] width 66 height 18
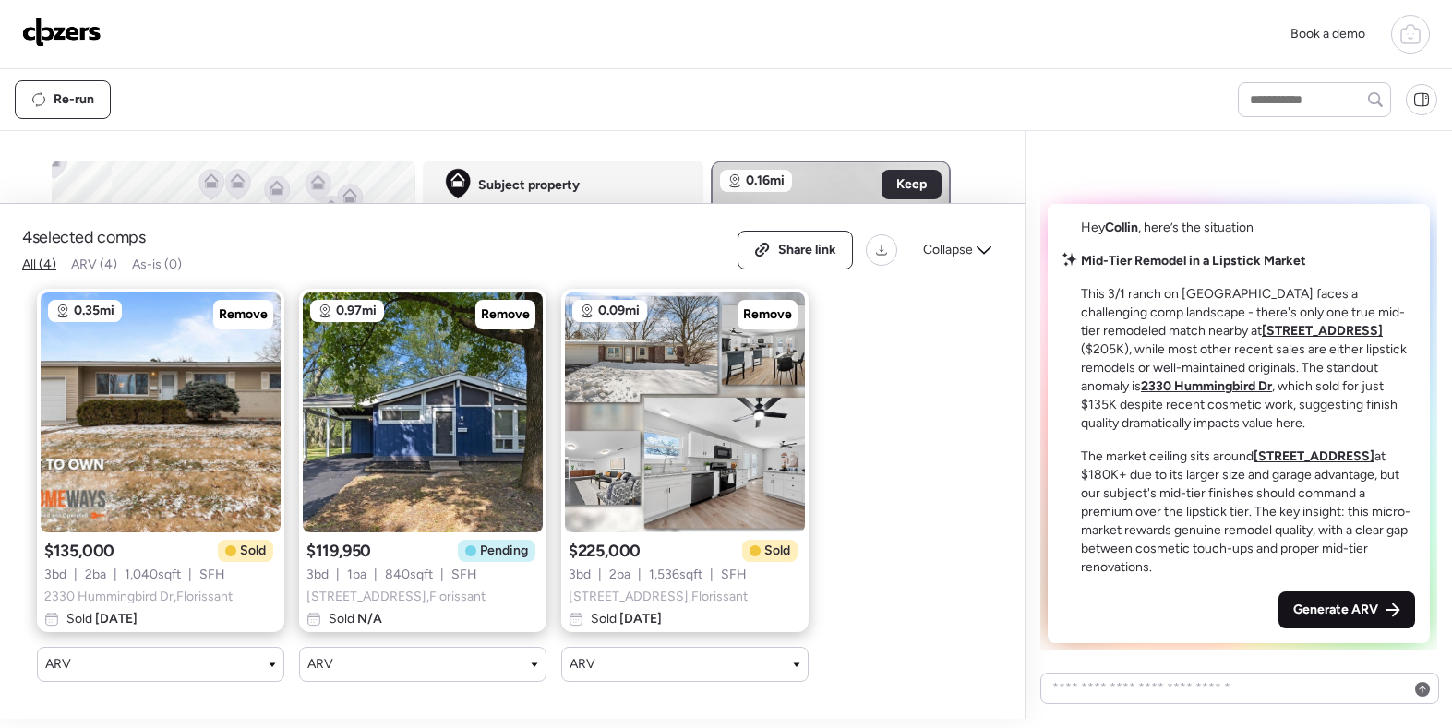
click at [1338, 598] on div "Generate ARV" at bounding box center [1346, 610] width 137 height 37
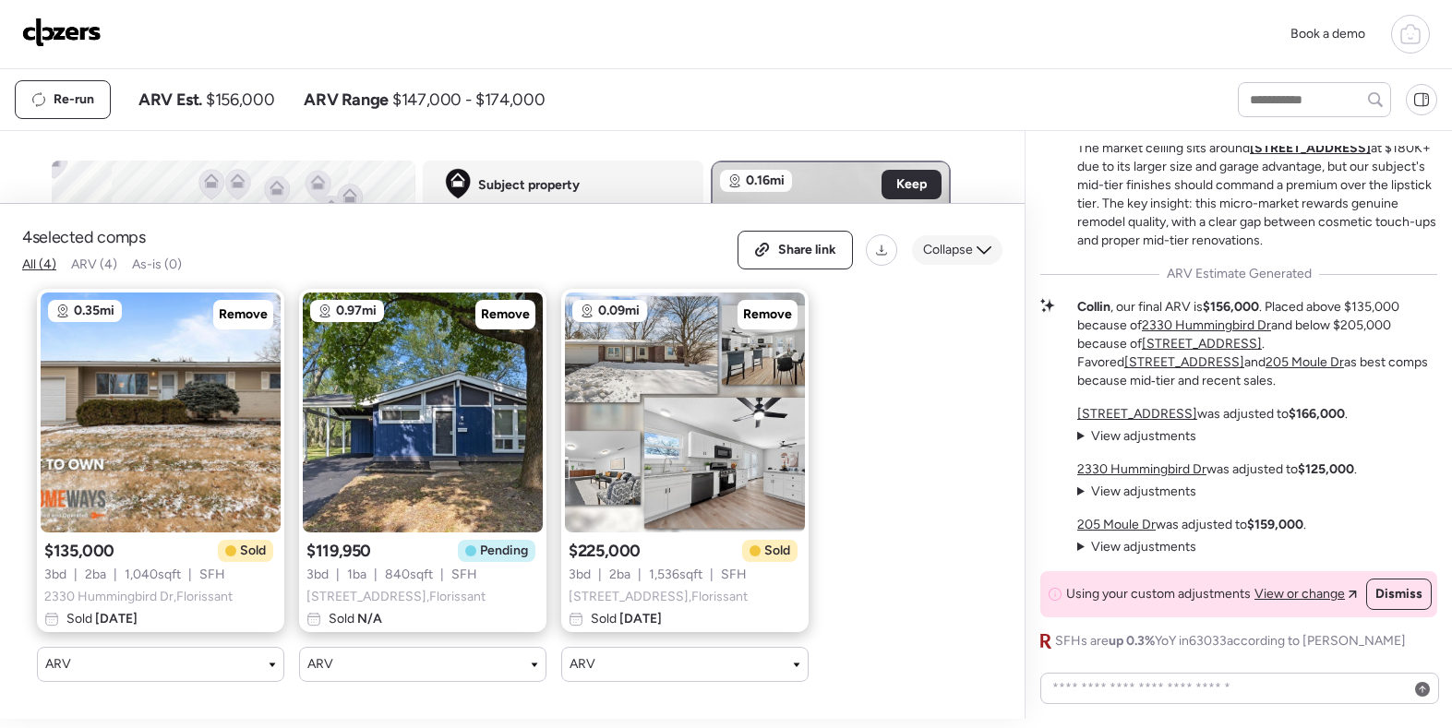
click at [969, 253] on span "Collapse" at bounding box center [948, 250] width 50 height 18
